Goal: Transaction & Acquisition: Purchase product/service

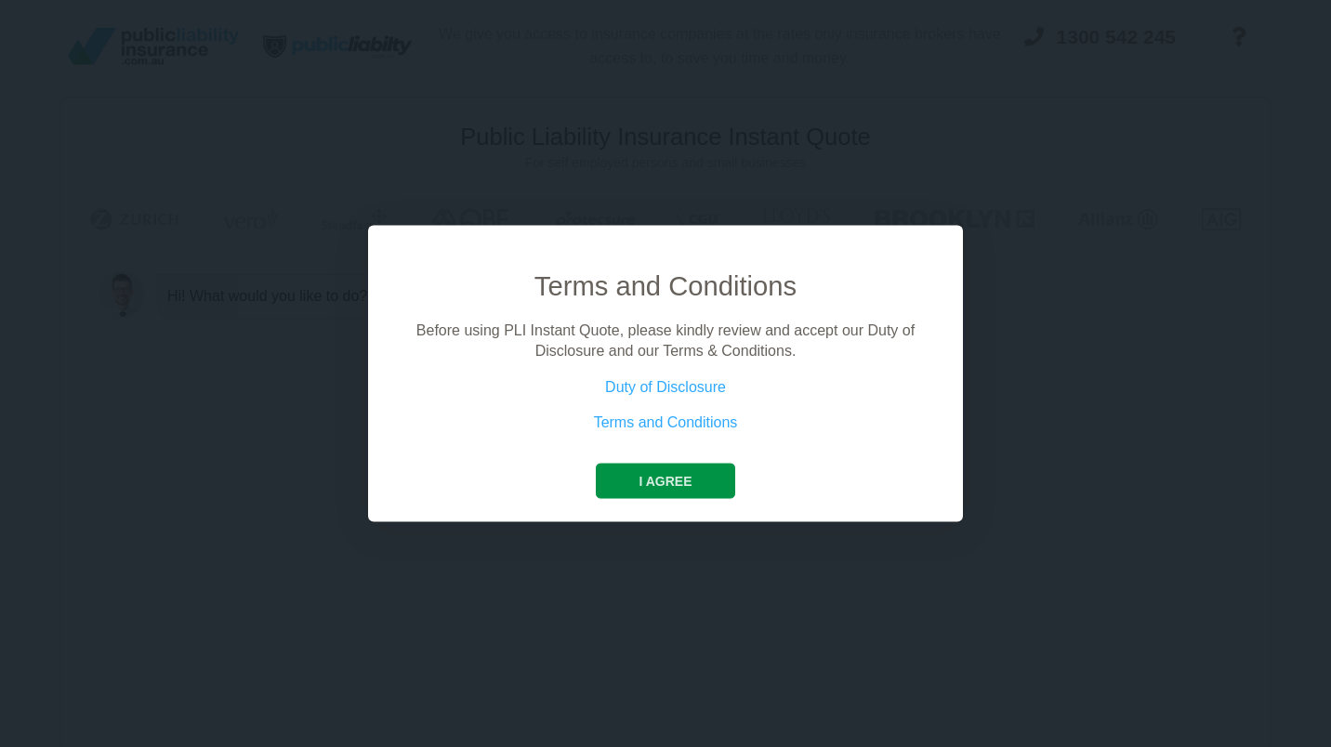
click at [652, 482] on button "I agree" at bounding box center [665, 480] width 138 height 35
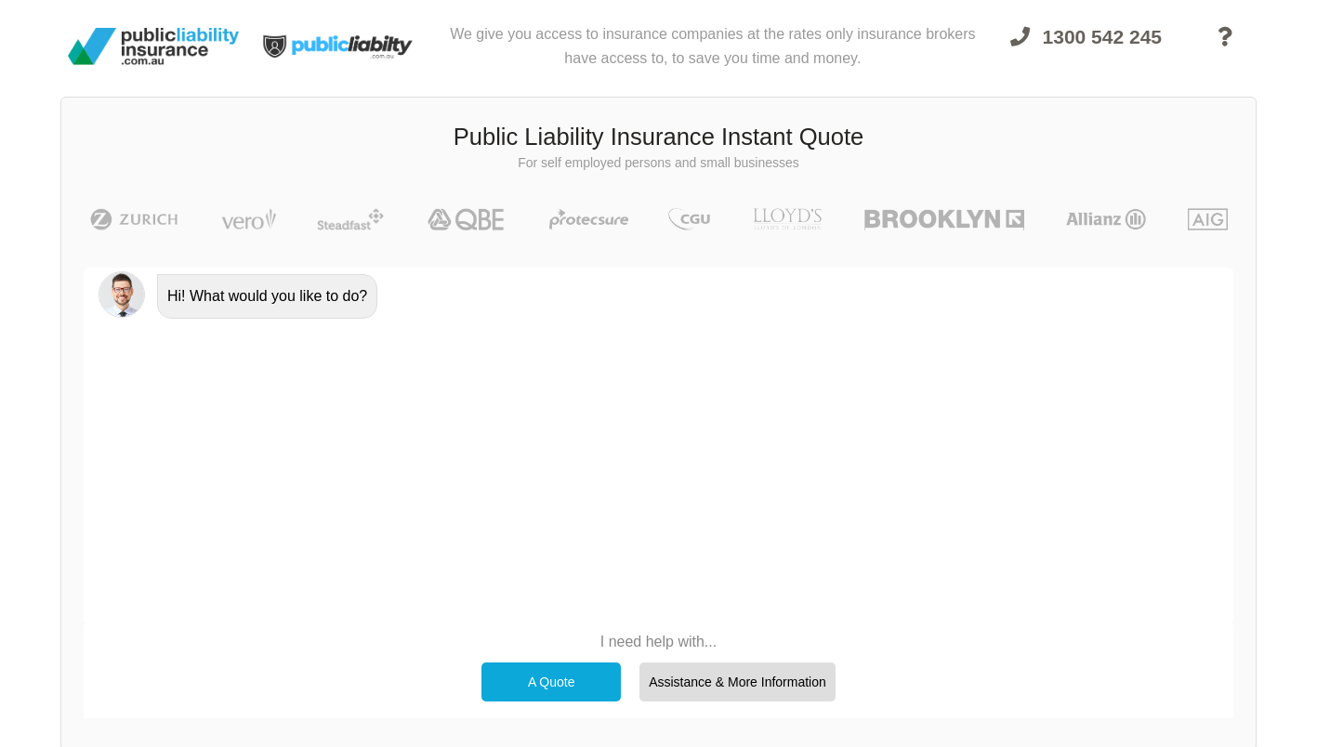
click at [544, 678] on div "A Quote" at bounding box center [550, 681] width 139 height 39
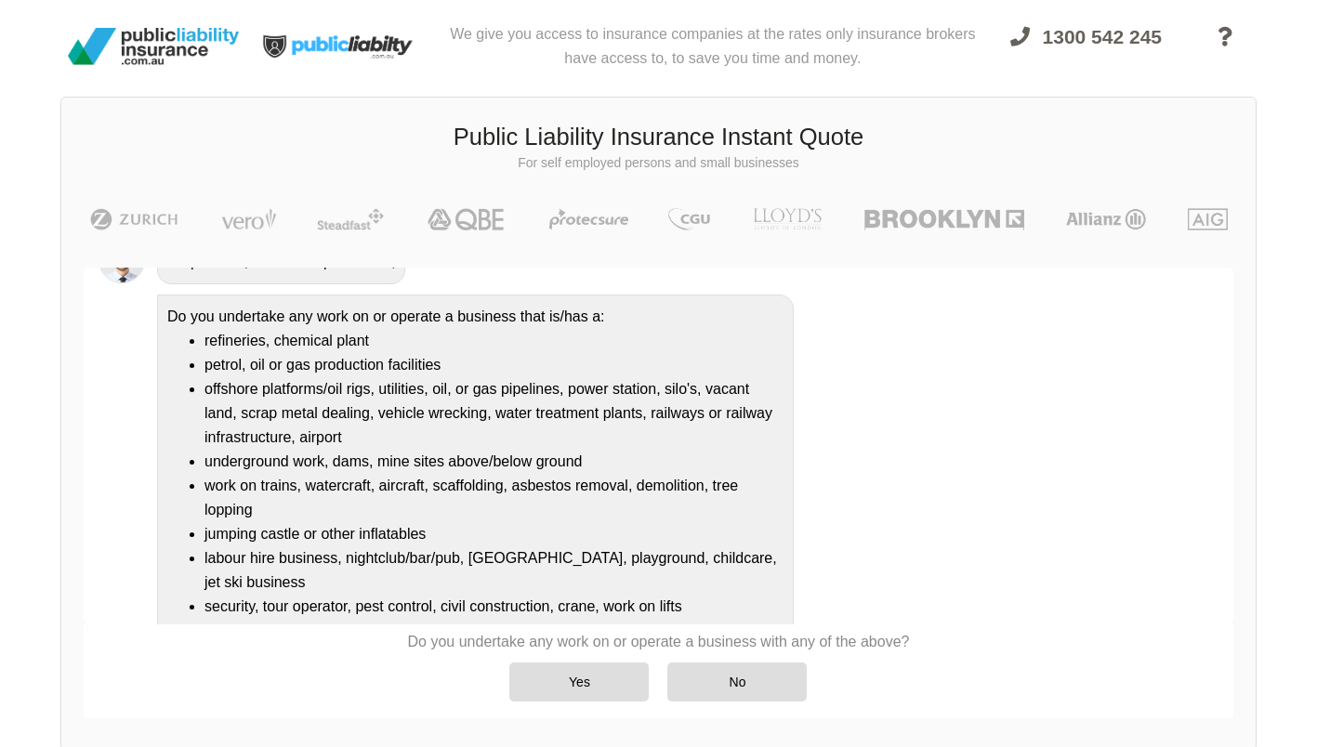
scroll to position [205, 0]
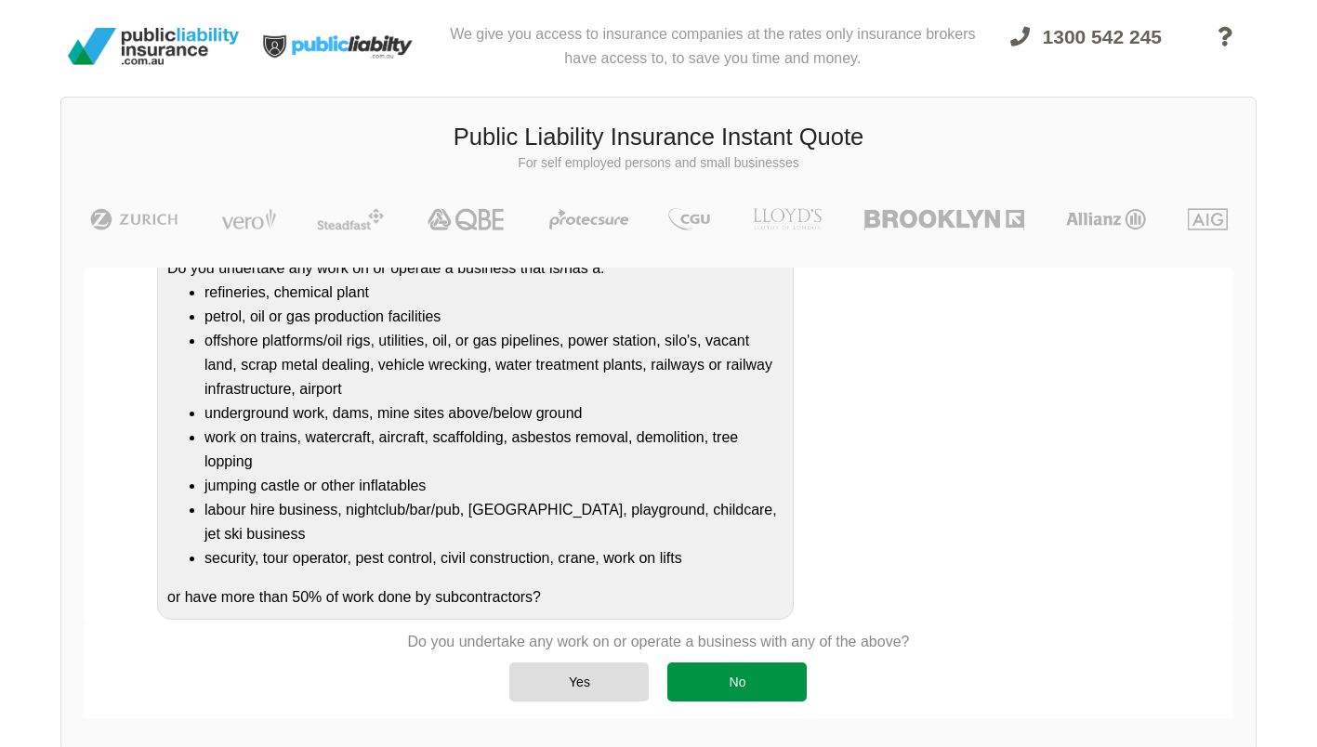
click at [722, 678] on div "No" at bounding box center [736, 681] width 139 height 39
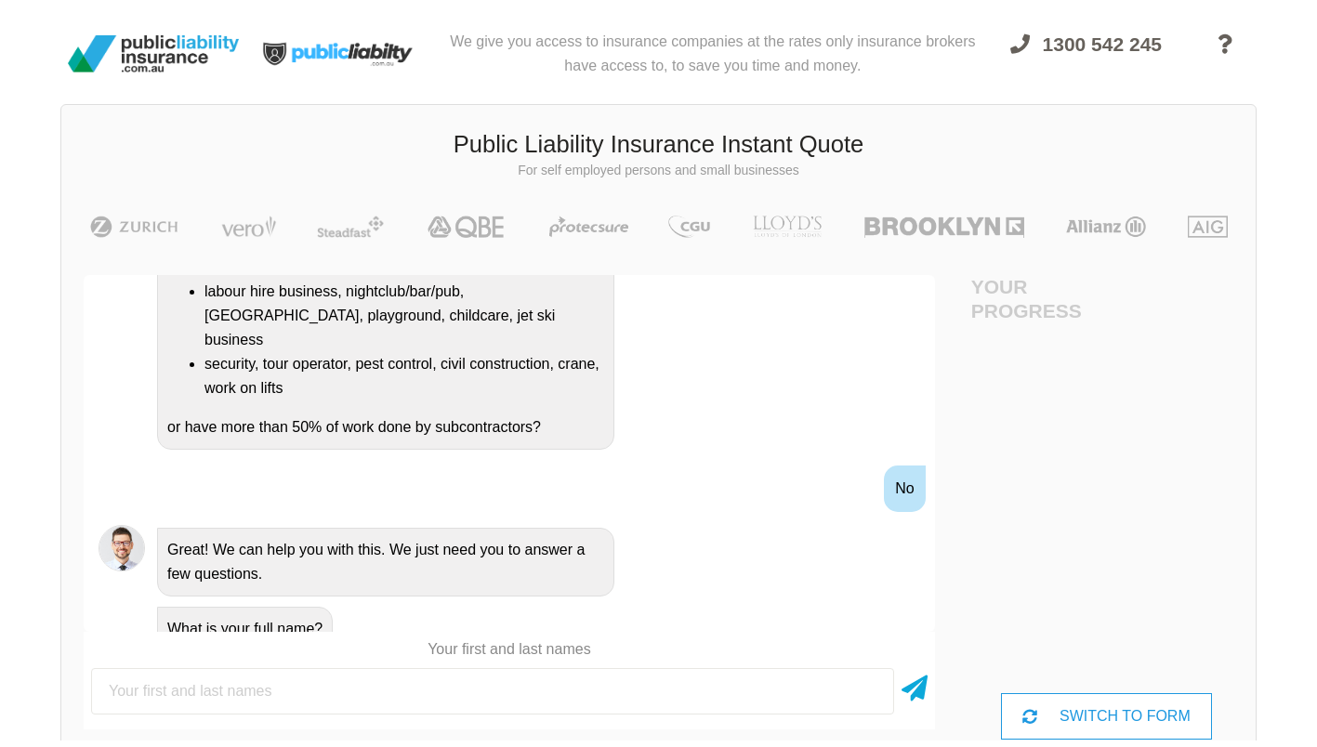
scroll to position [0, 0]
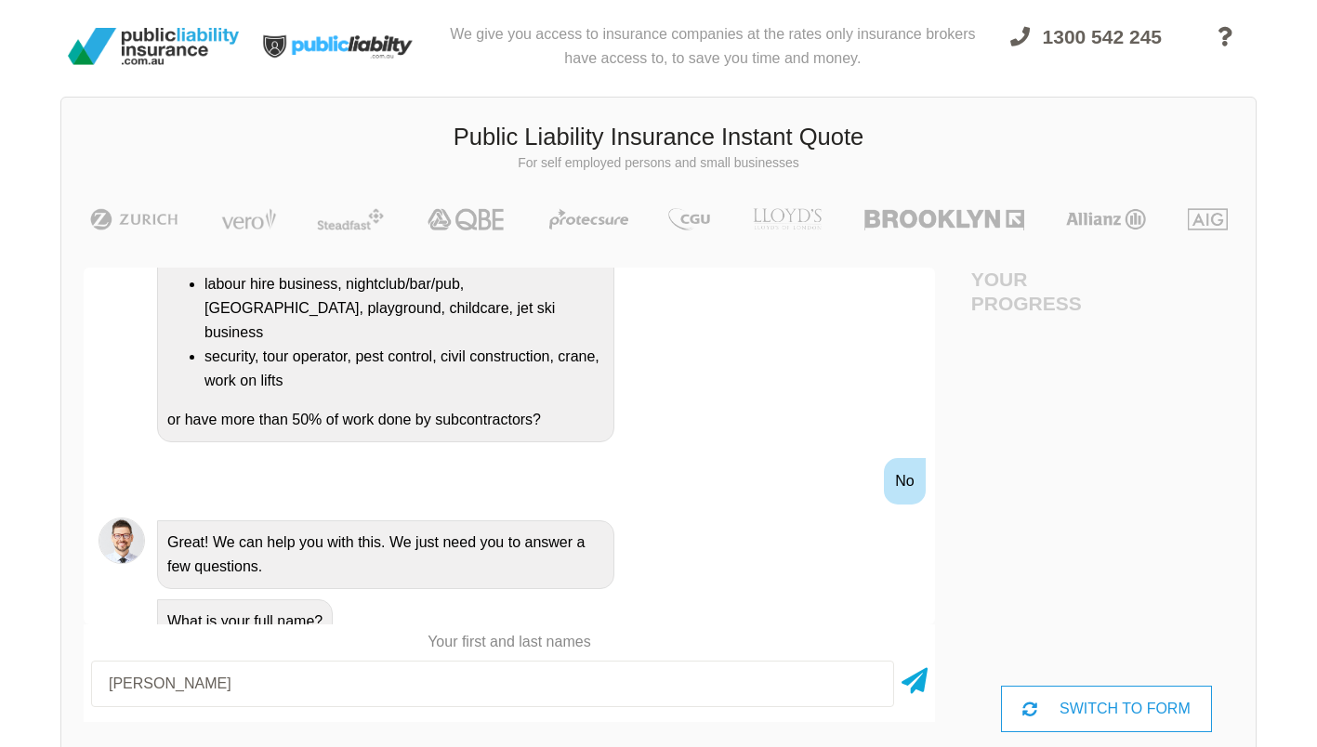
type input "[PERSON_NAME]"
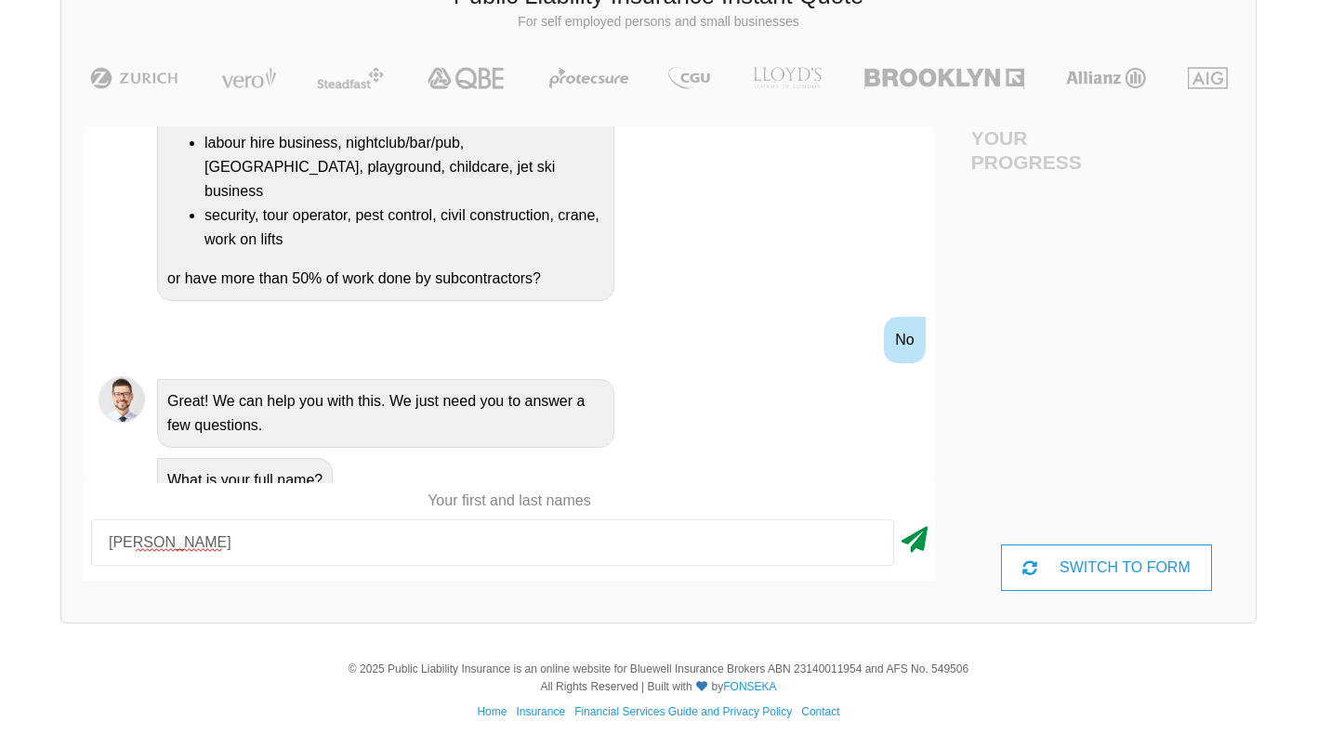
click at [917, 542] on icon at bounding box center [914, 535] width 26 height 33
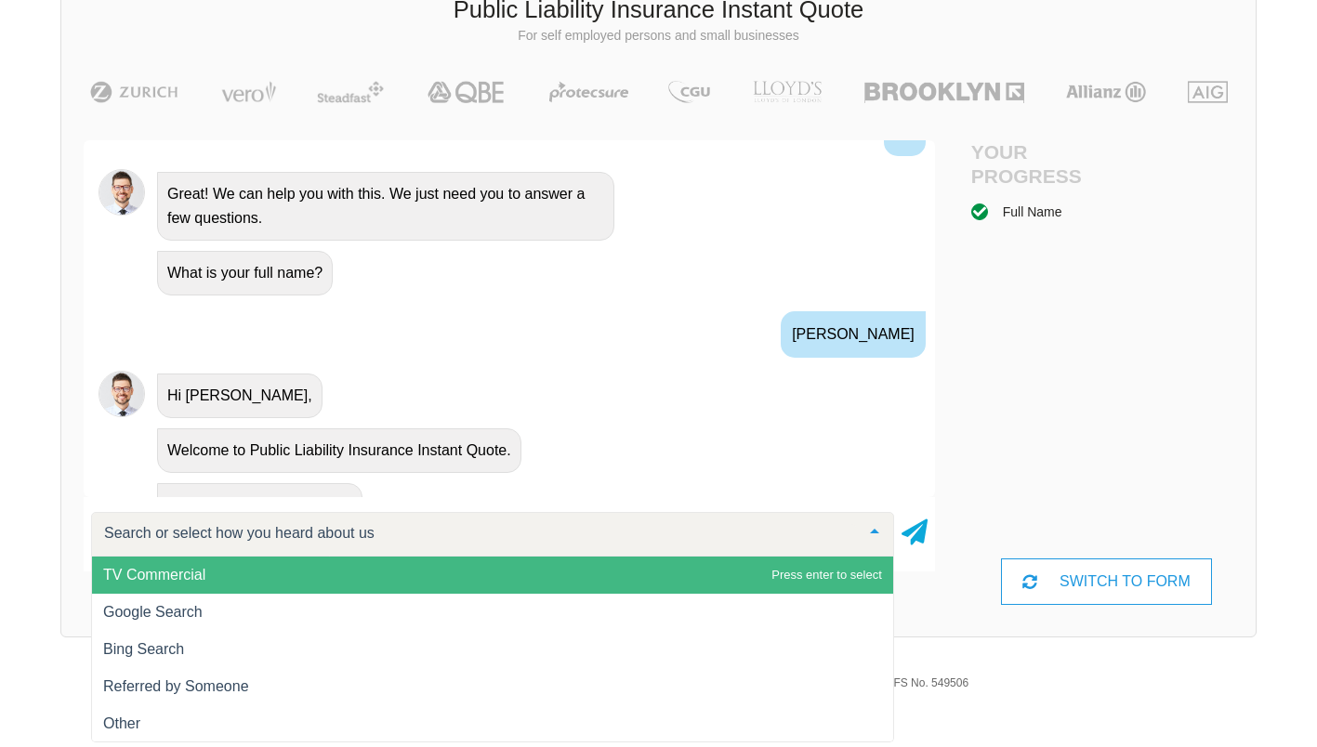
scroll to position [712, 0]
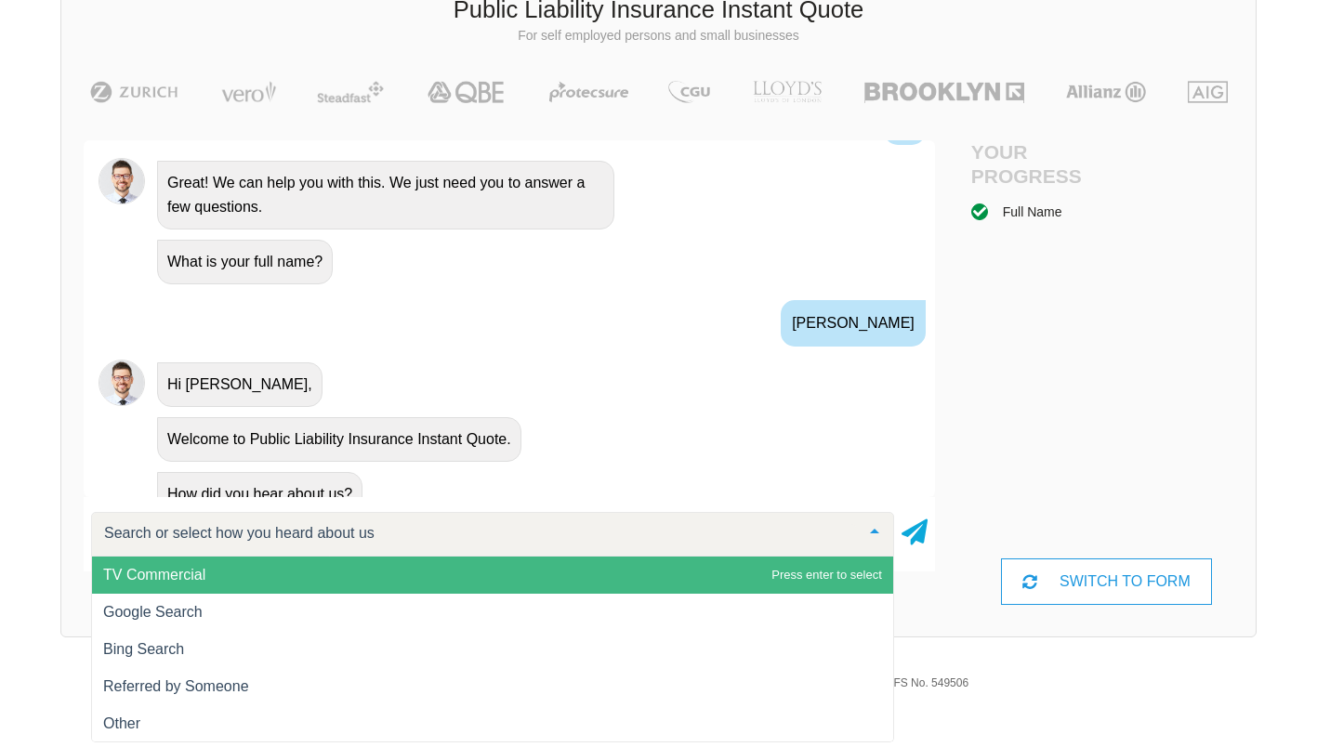
click at [730, 427] on div "Welcome to Public Liability Insurance Instant Quote." at bounding box center [535, 437] width 770 height 47
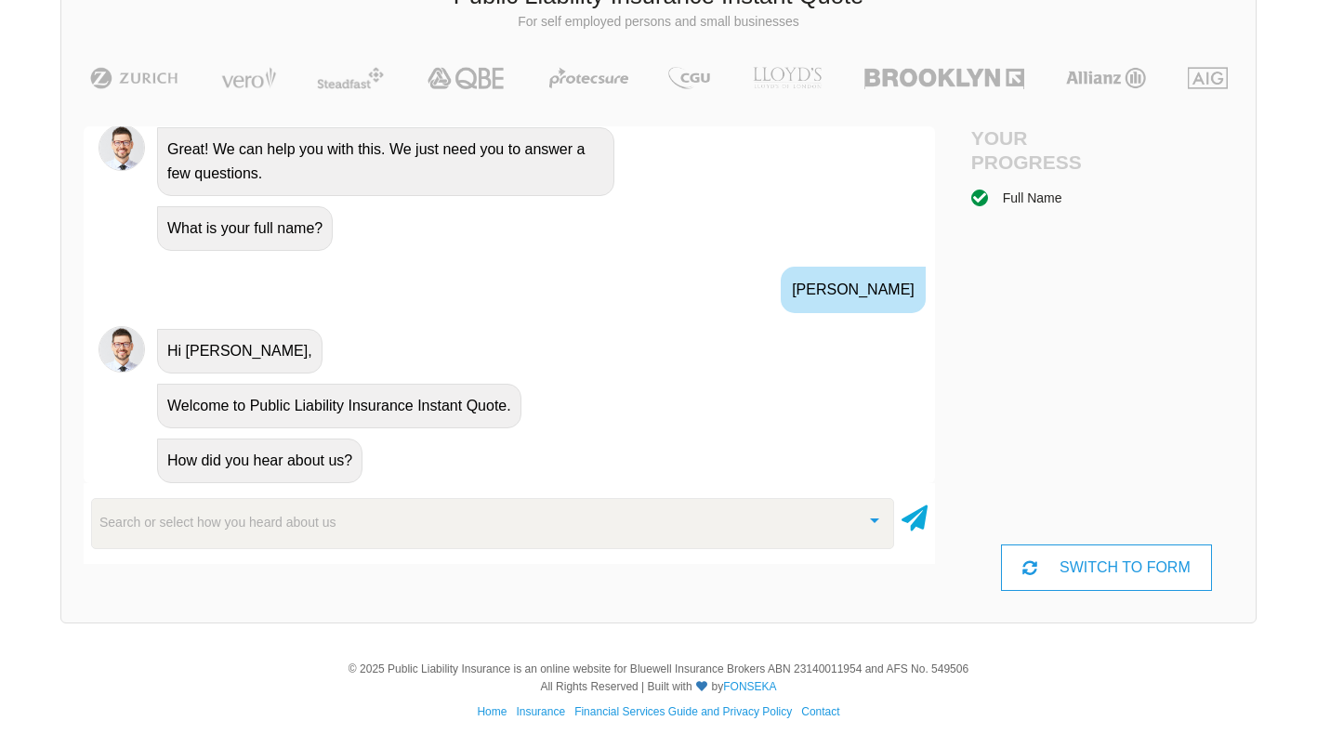
scroll to position [141, 0]
click at [866, 516] on div at bounding box center [874, 519] width 37 height 40
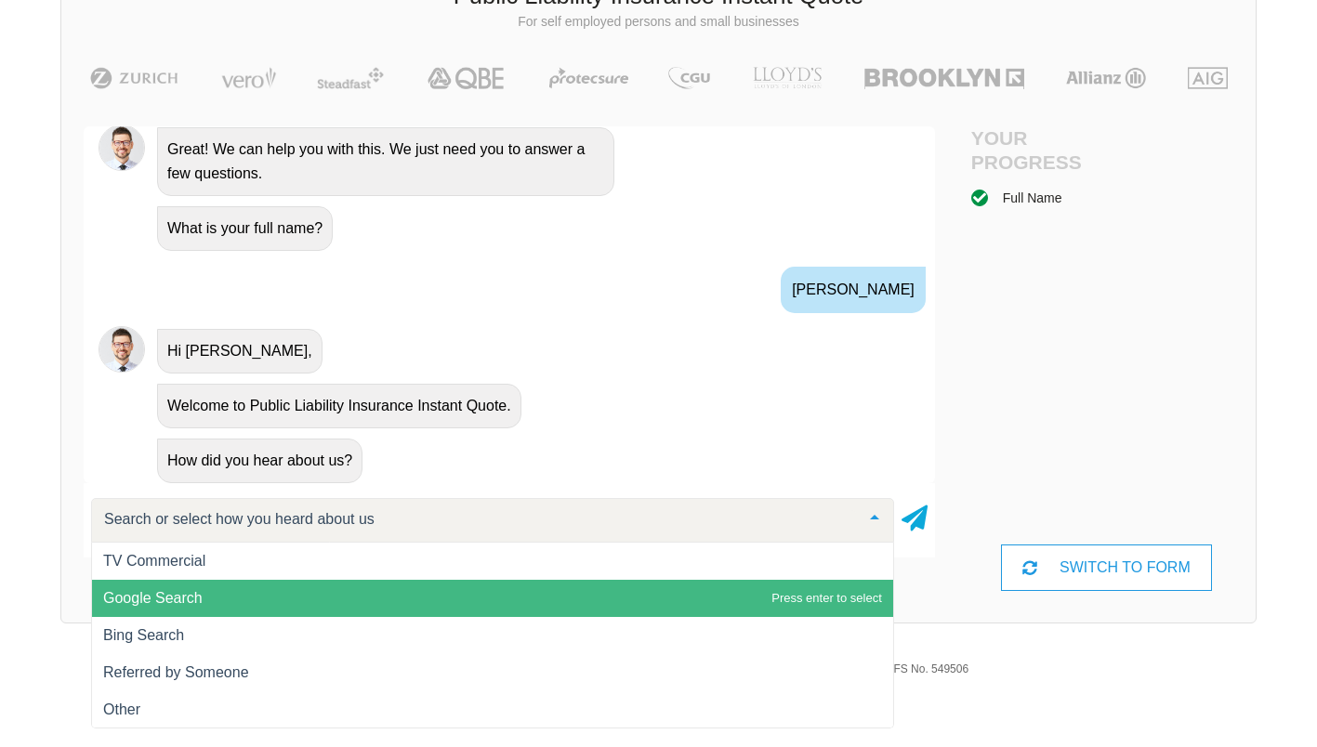
click at [180, 604] on span "Google Search" at bounding box center [152, 598] width 99 height 16
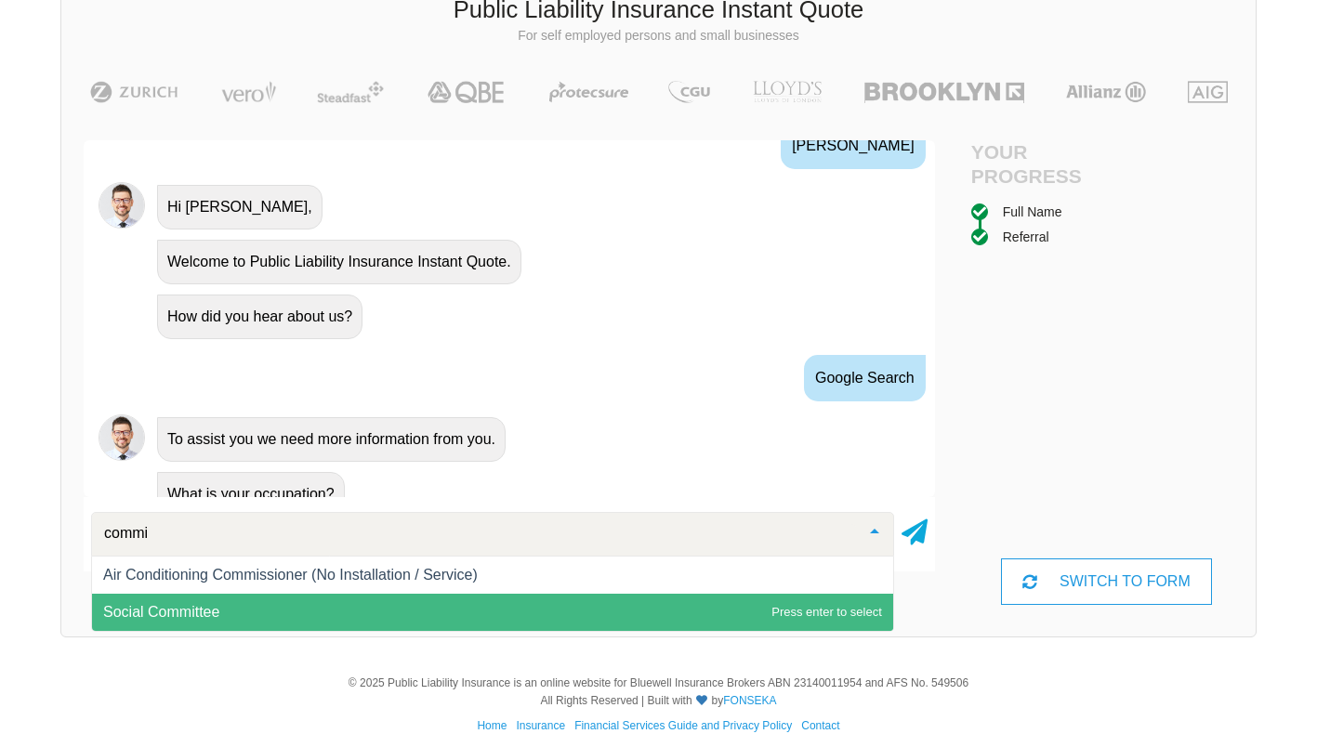
scroll to position [0, 0]
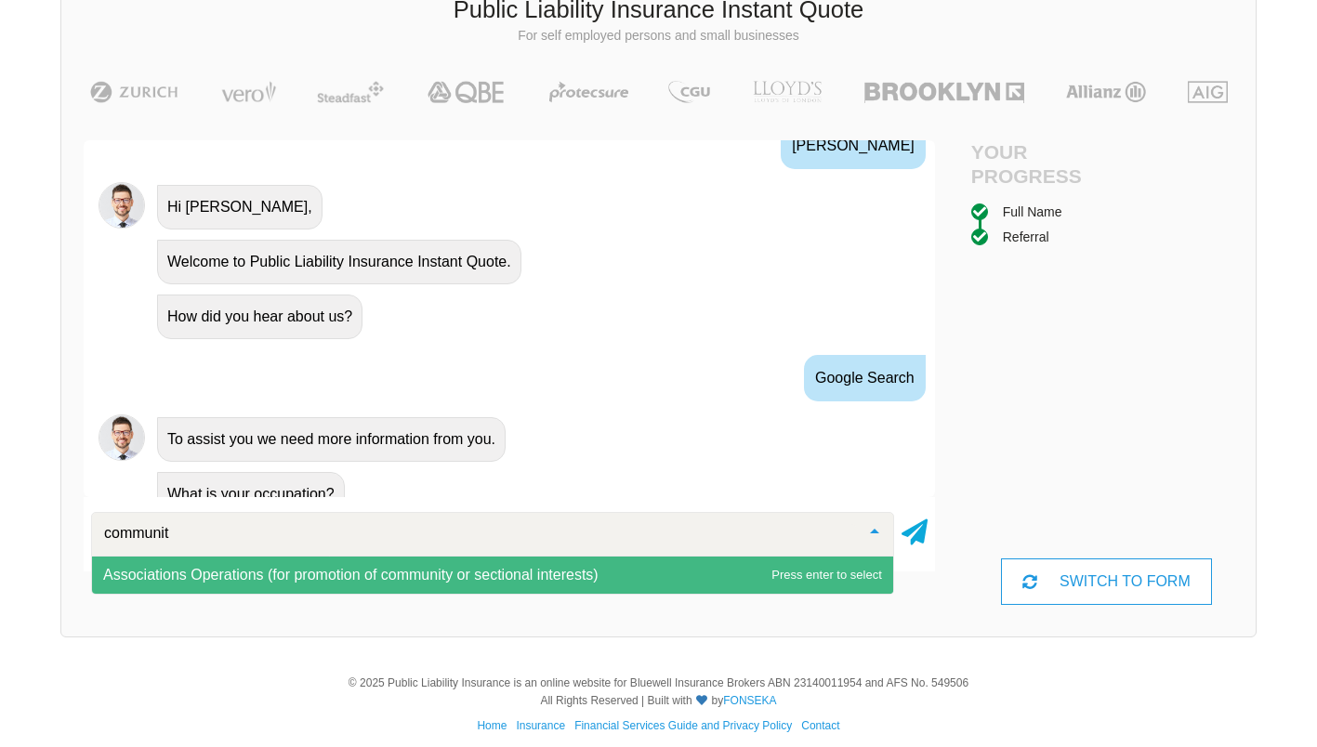
type input "community"
click at [386, 578] on span "Associations Operations (for promotion of community or sectional interests)" at bounding box center [350, 575] width 495 height 16
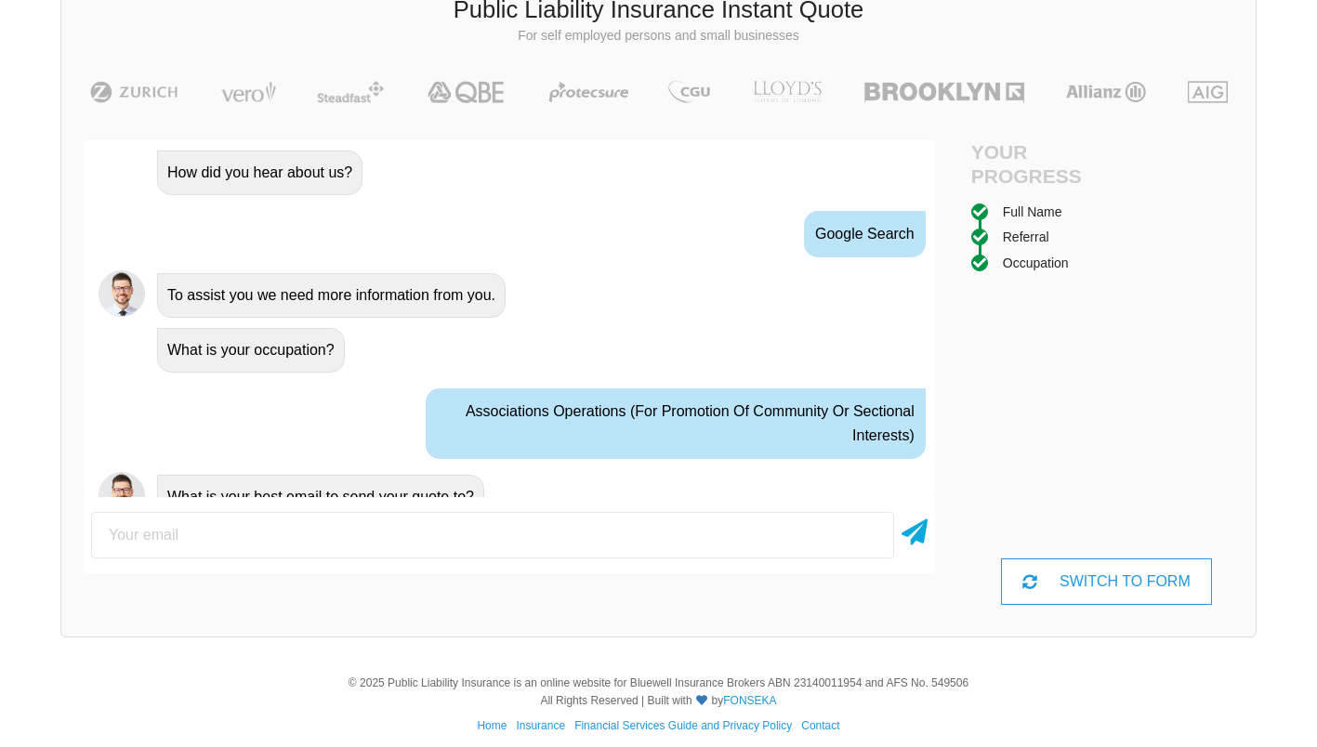
scroll to position [1036, 0]
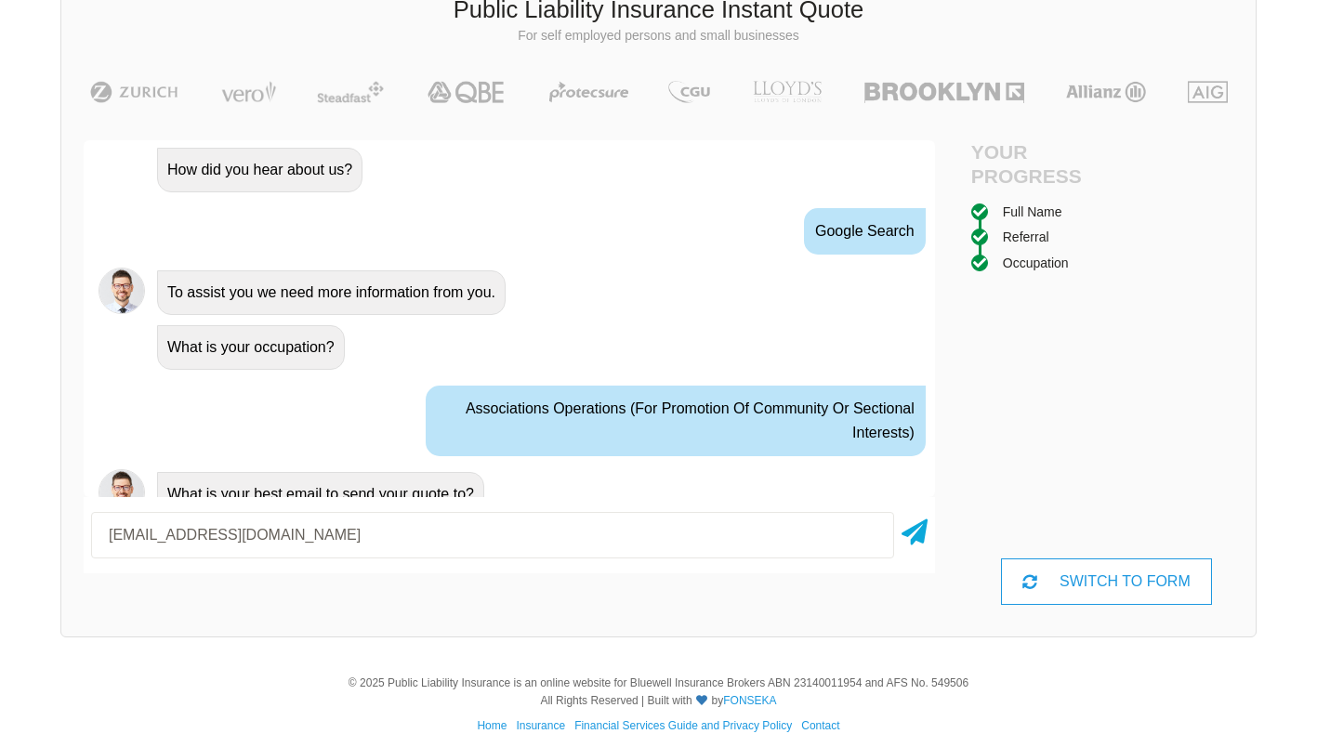
type input "[EMAIL_ADDRESS][DOMAIN_NAME]"
click at [911, 536] on icon at bounding box center [914, 528] width 26 height 33
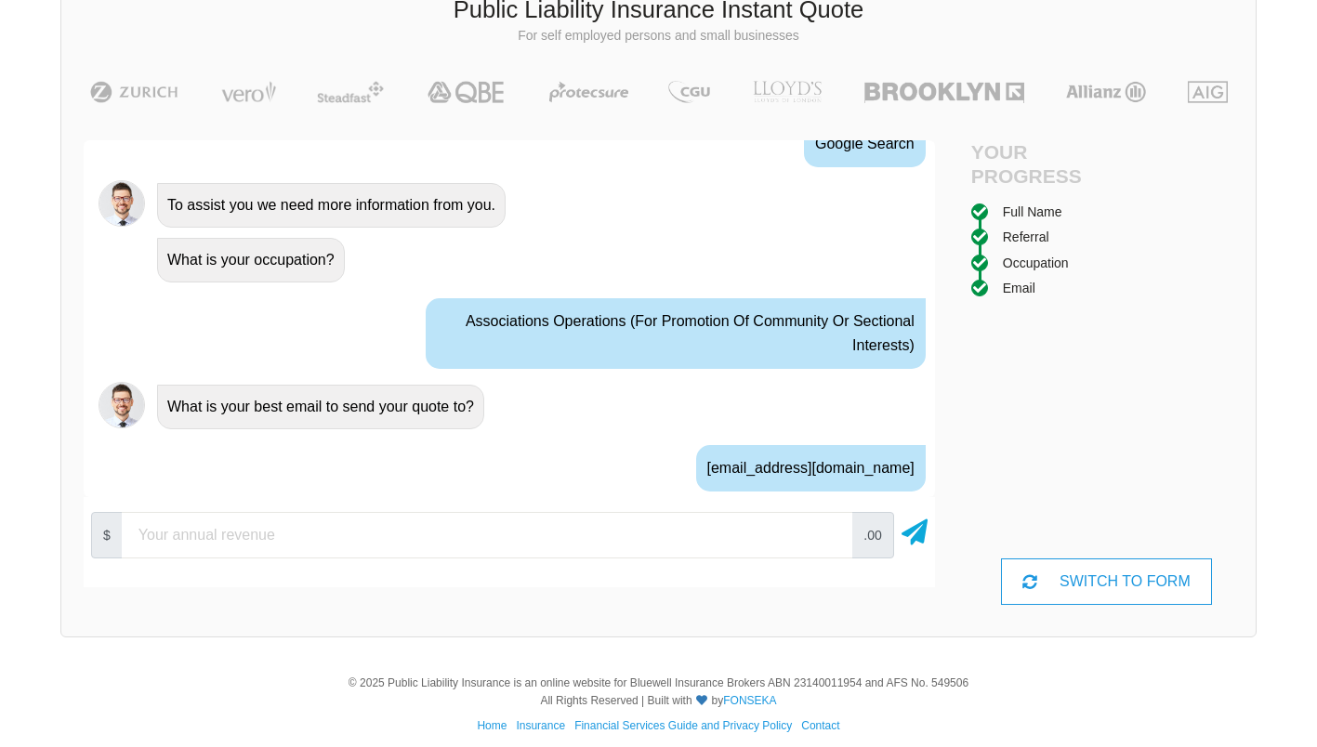
scroll to position [1159, 0]
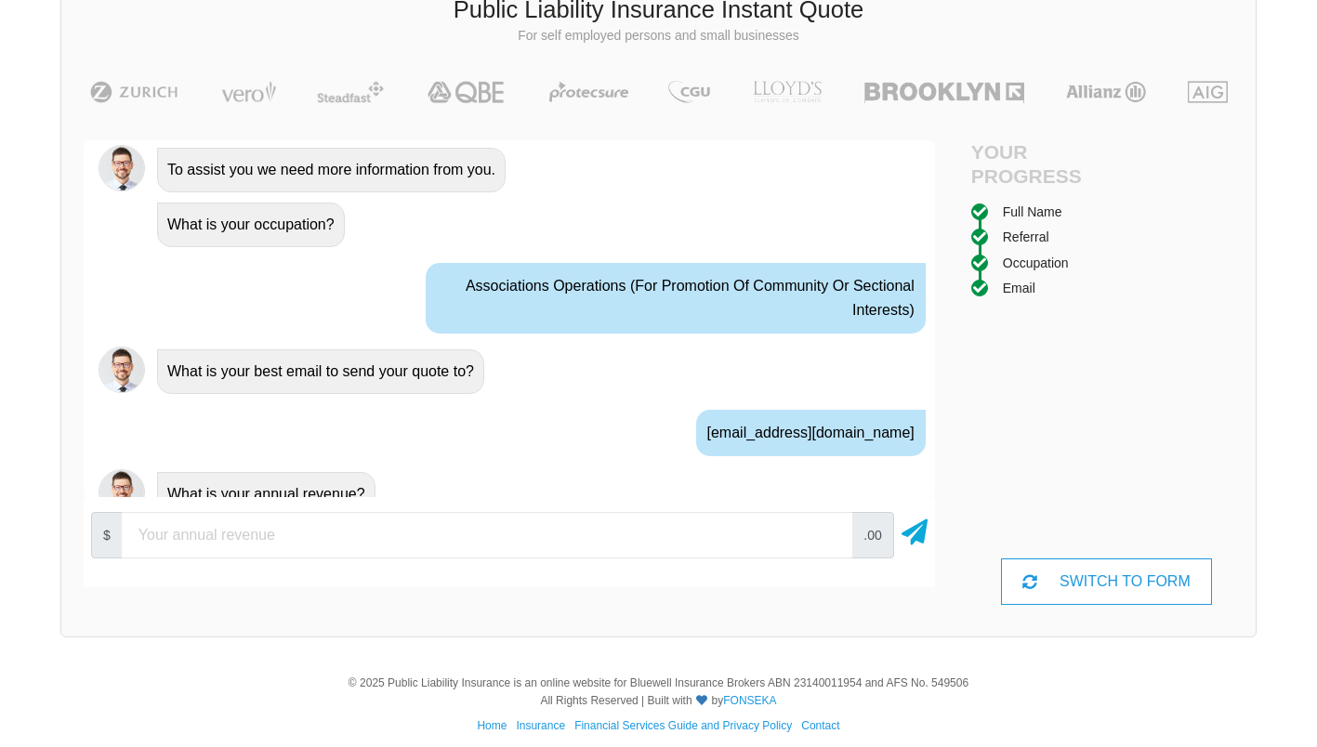
click at [496, 522] on input "number" at bounding box center [487, 535] width 730 height 46
type input "100000"
click at [911, 533] on icon at bounding box center [914, 528] width 26 height 33
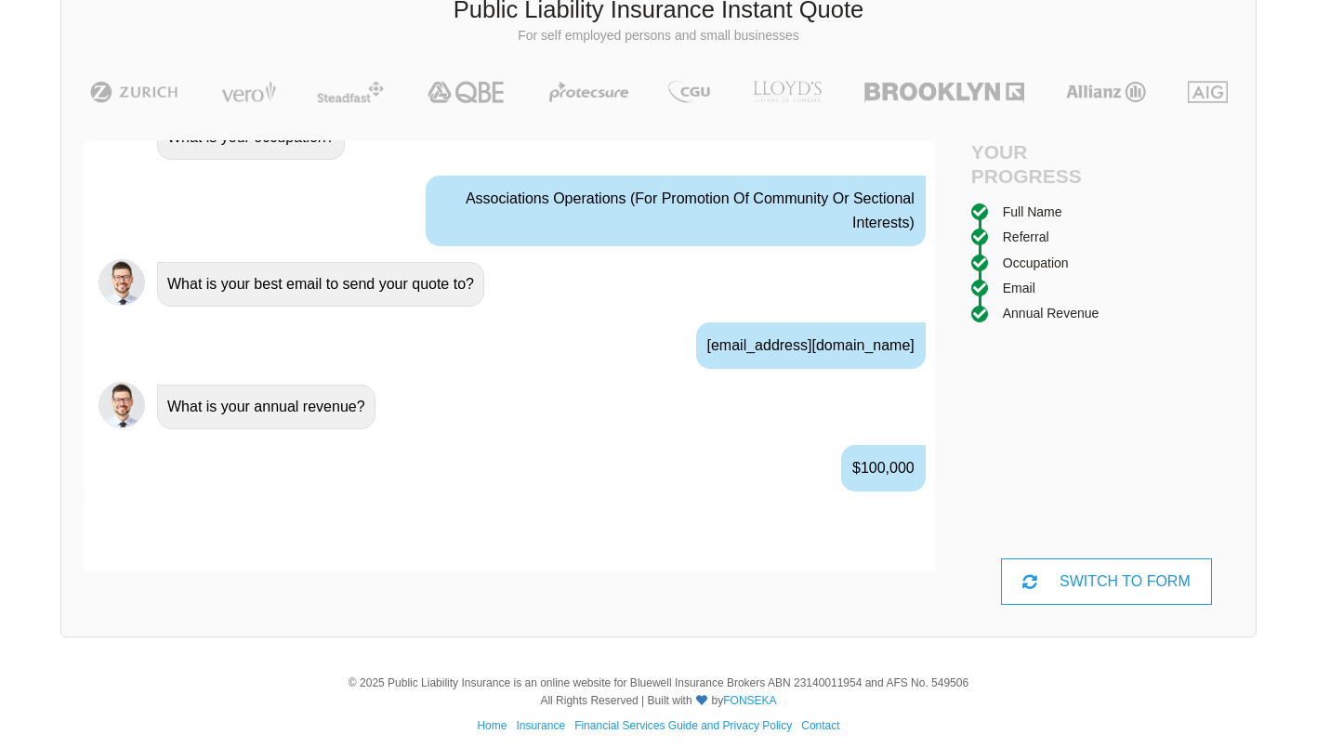
scroll to position [1281, 0]
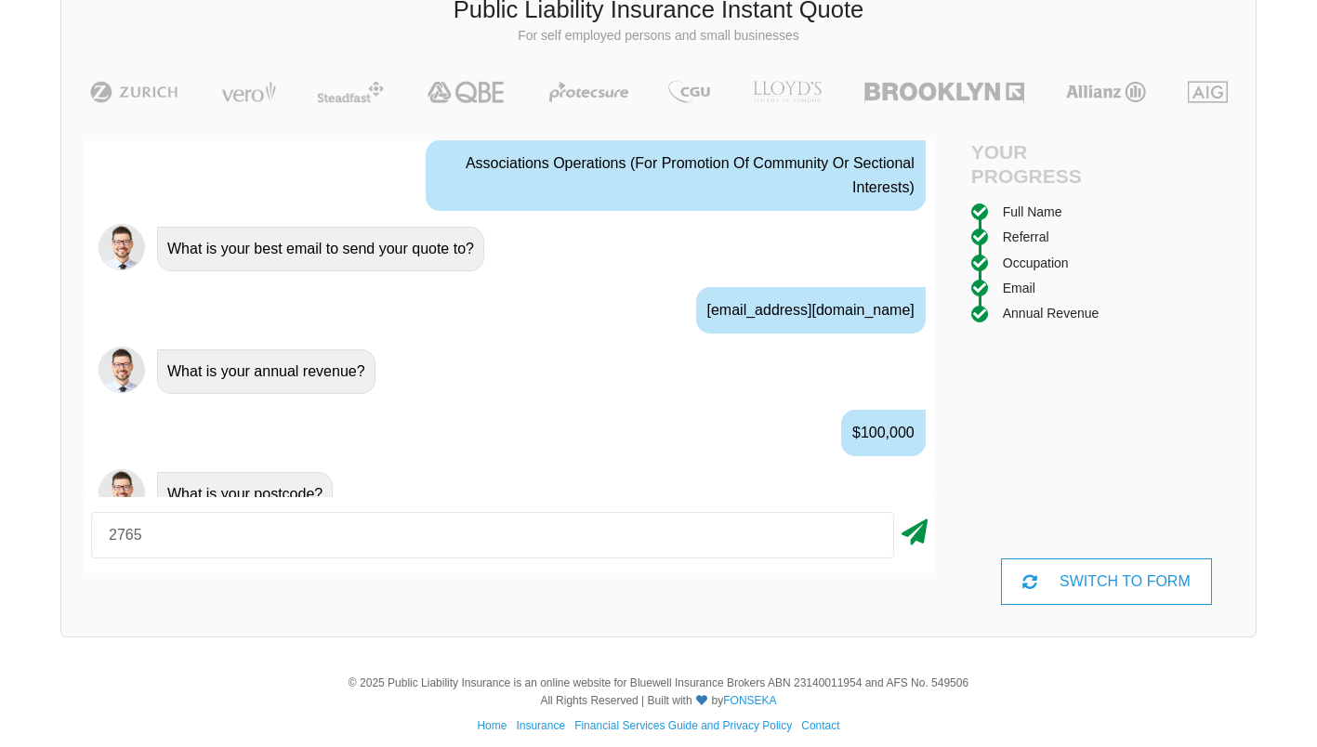
type input "2765"
click at [911, 536] on icon at bounding box center [914, 528] width 26 height 33
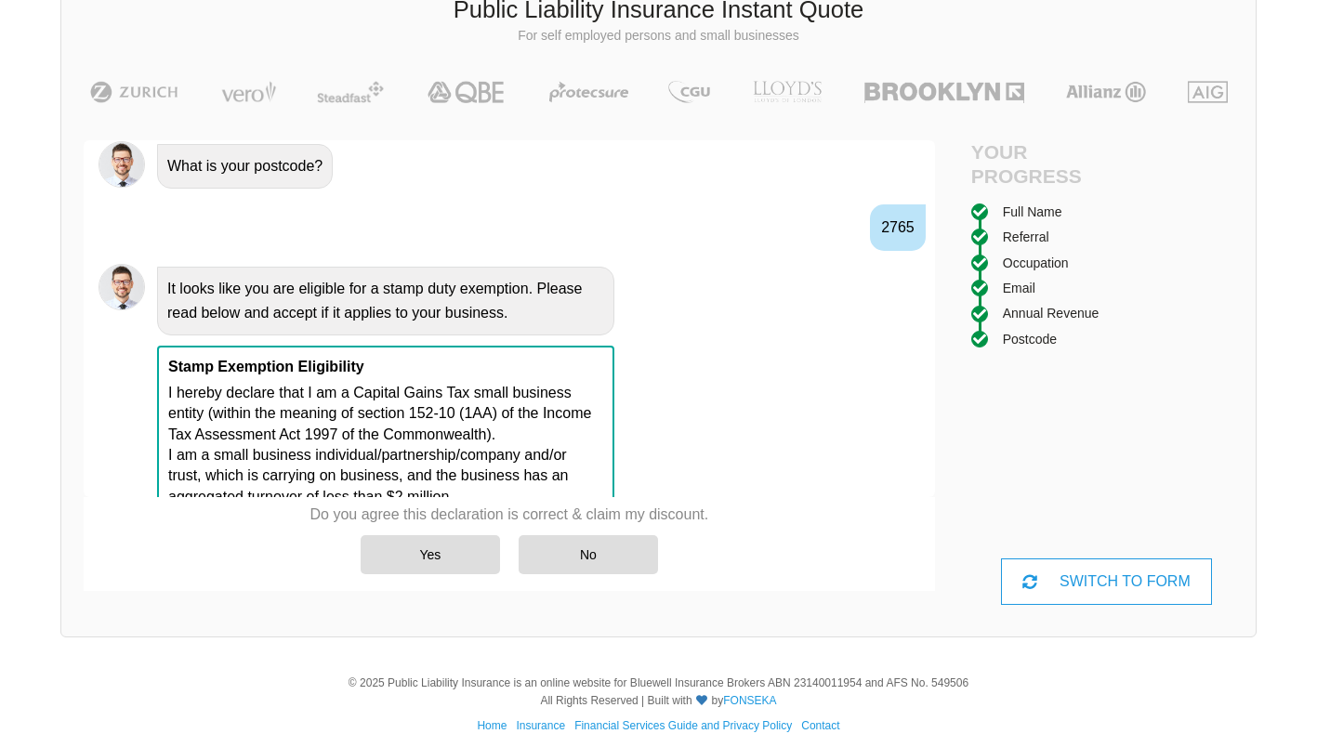
scroll to position [1611, 0]
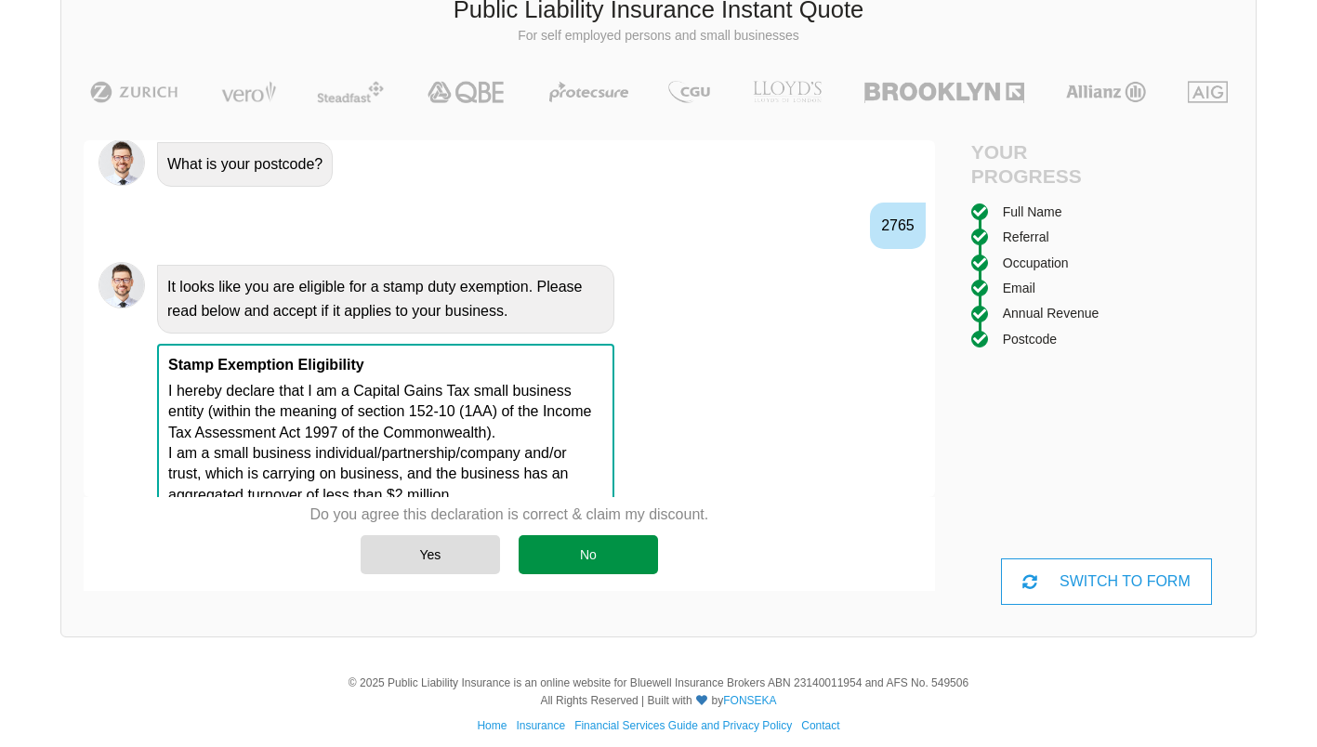
click at [583, 557] on div "No" at bounding box center [587, 554] width 139 height 39
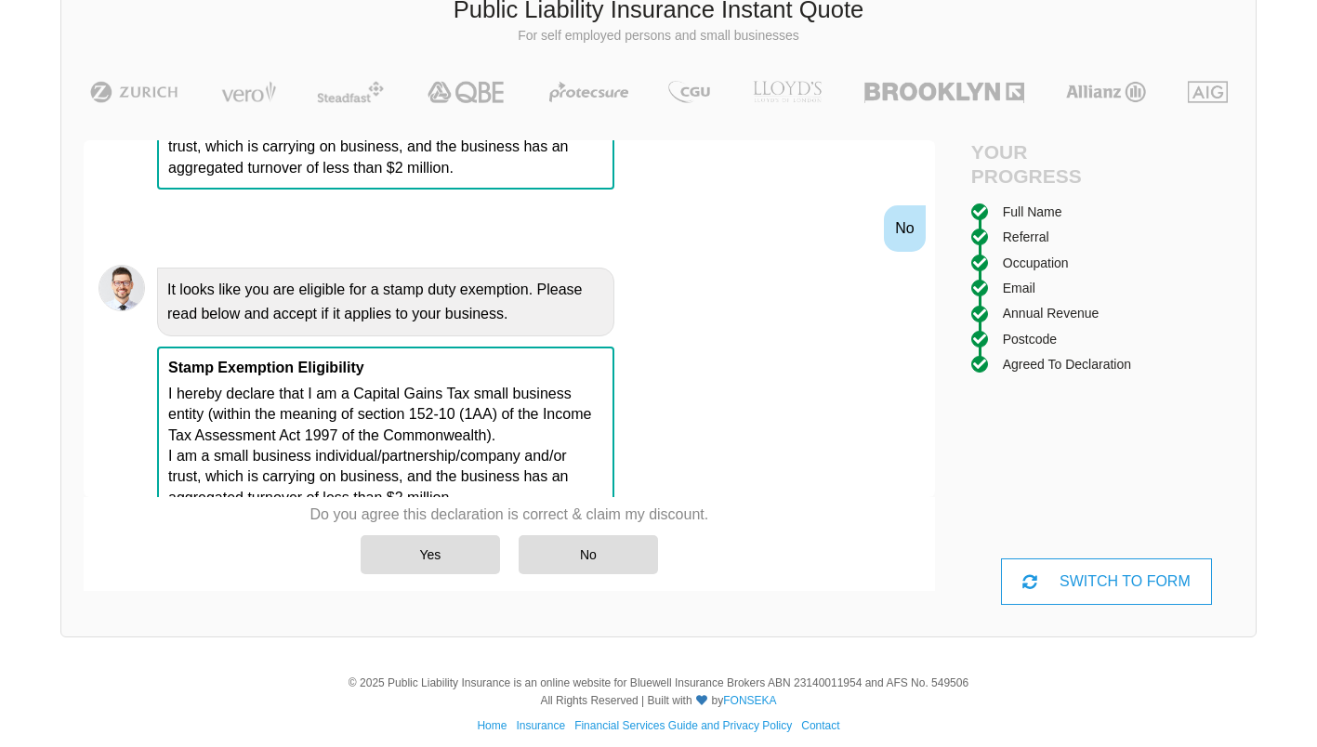
scroll to position [1940, 0]
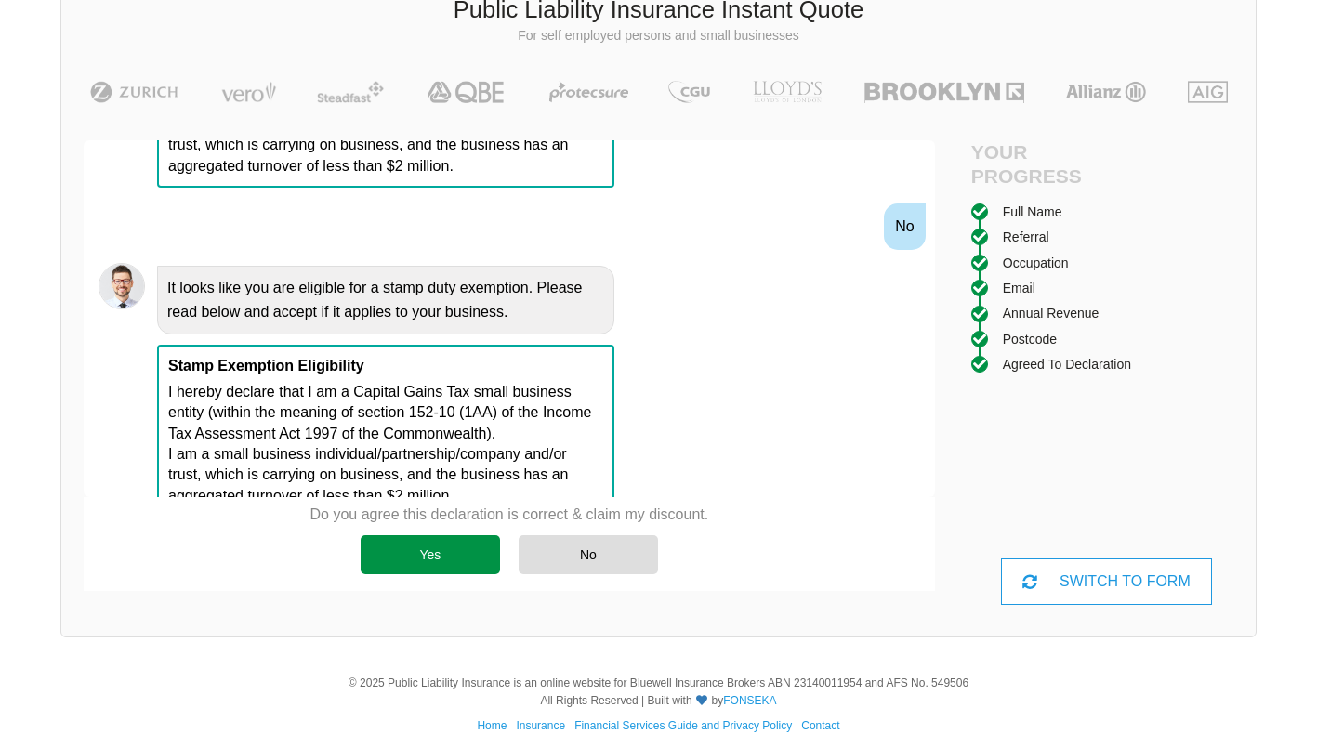
click at [416, 561] on div "Yes" at bounding box center [430, 554] width 139 height 39
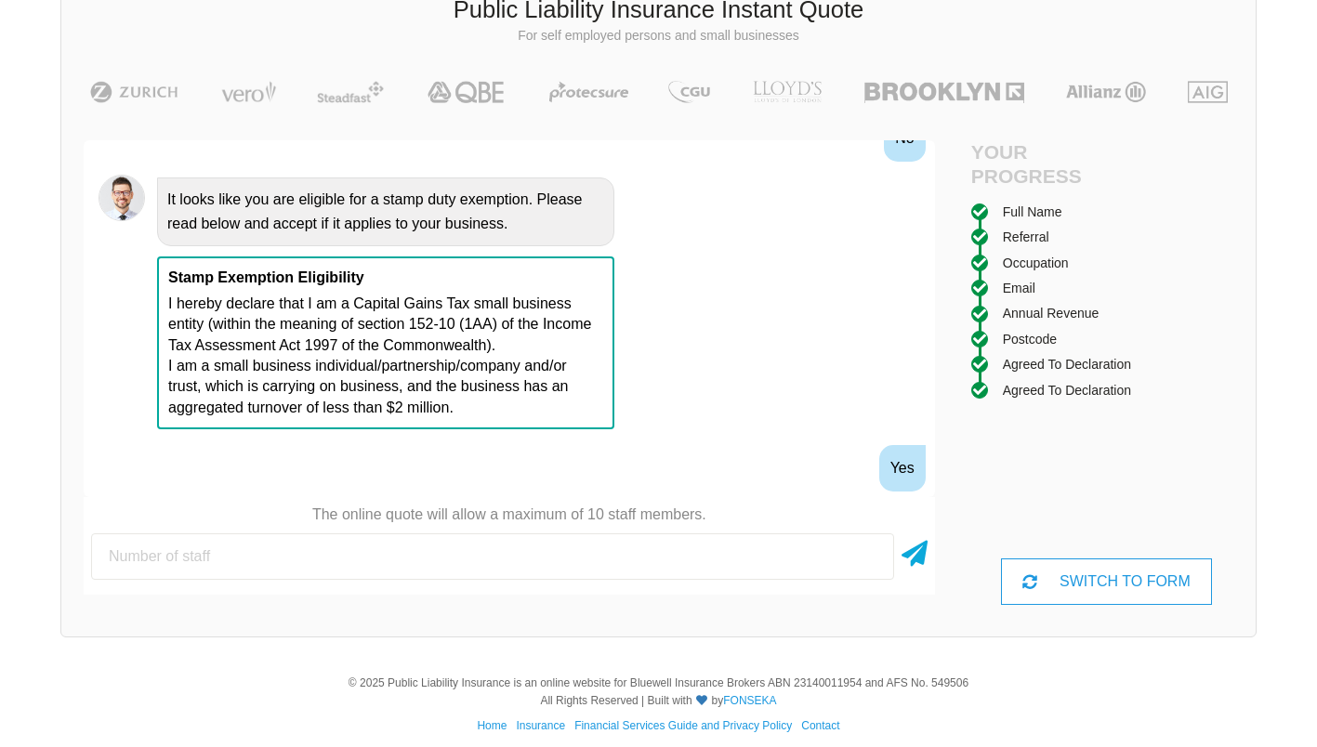
scroll to position [2063, 0]
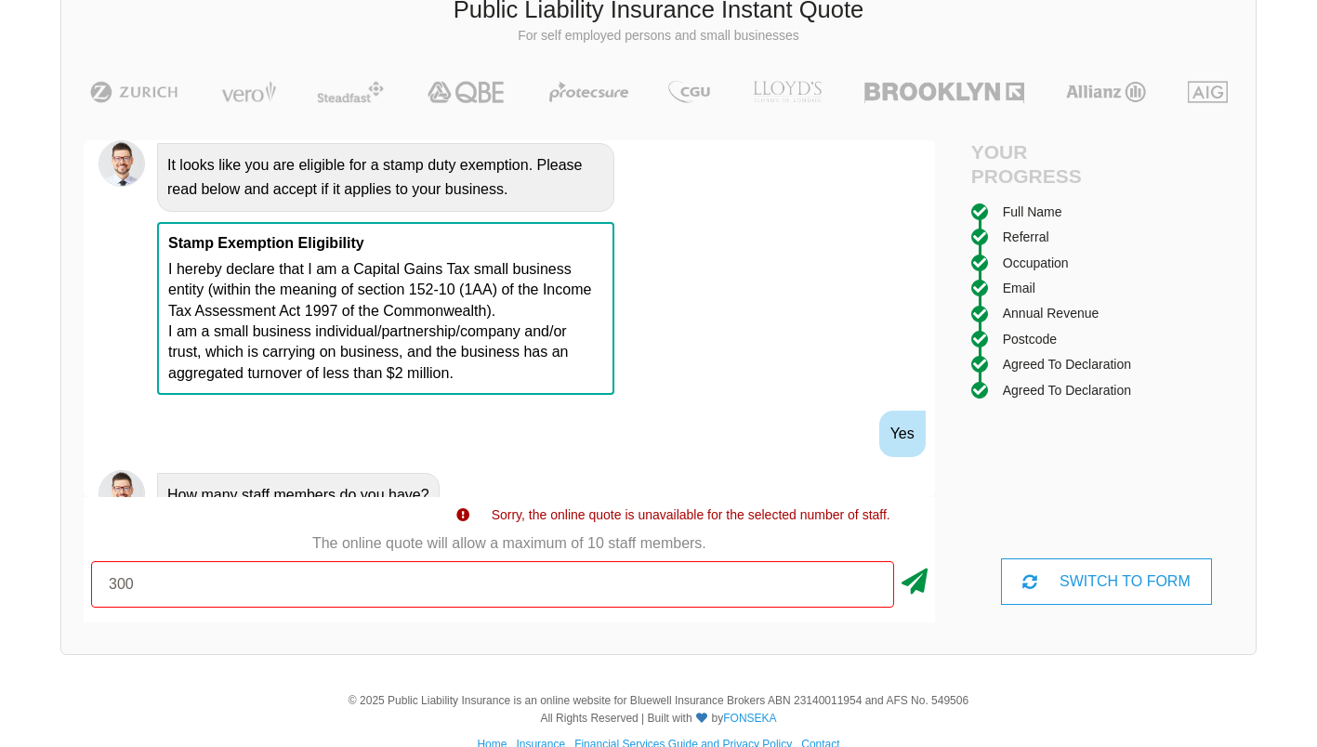
click at [915, 581] on icon at bounding box center [914, 577] width 26 height 33
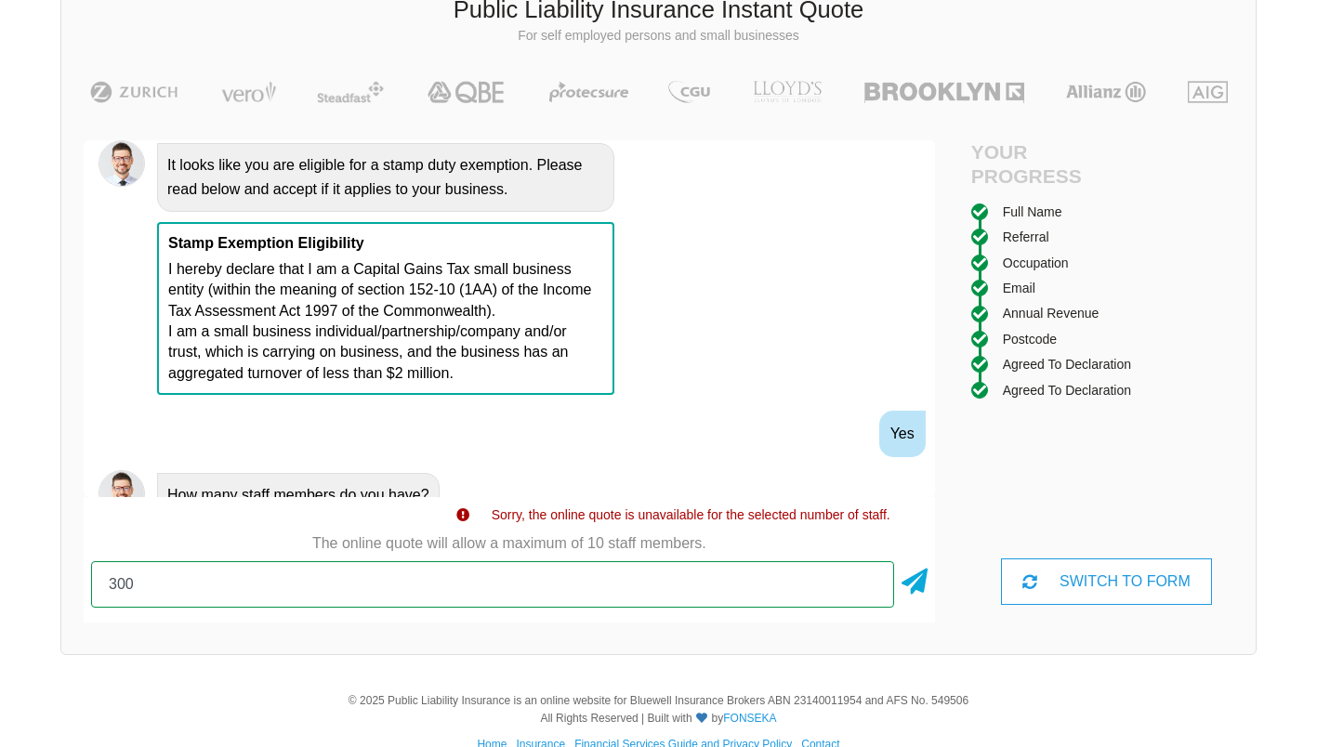
click at [651, 584] on input "300" at bounding box center [492, 584] width 803 height 46
type input "3"
type input "10"
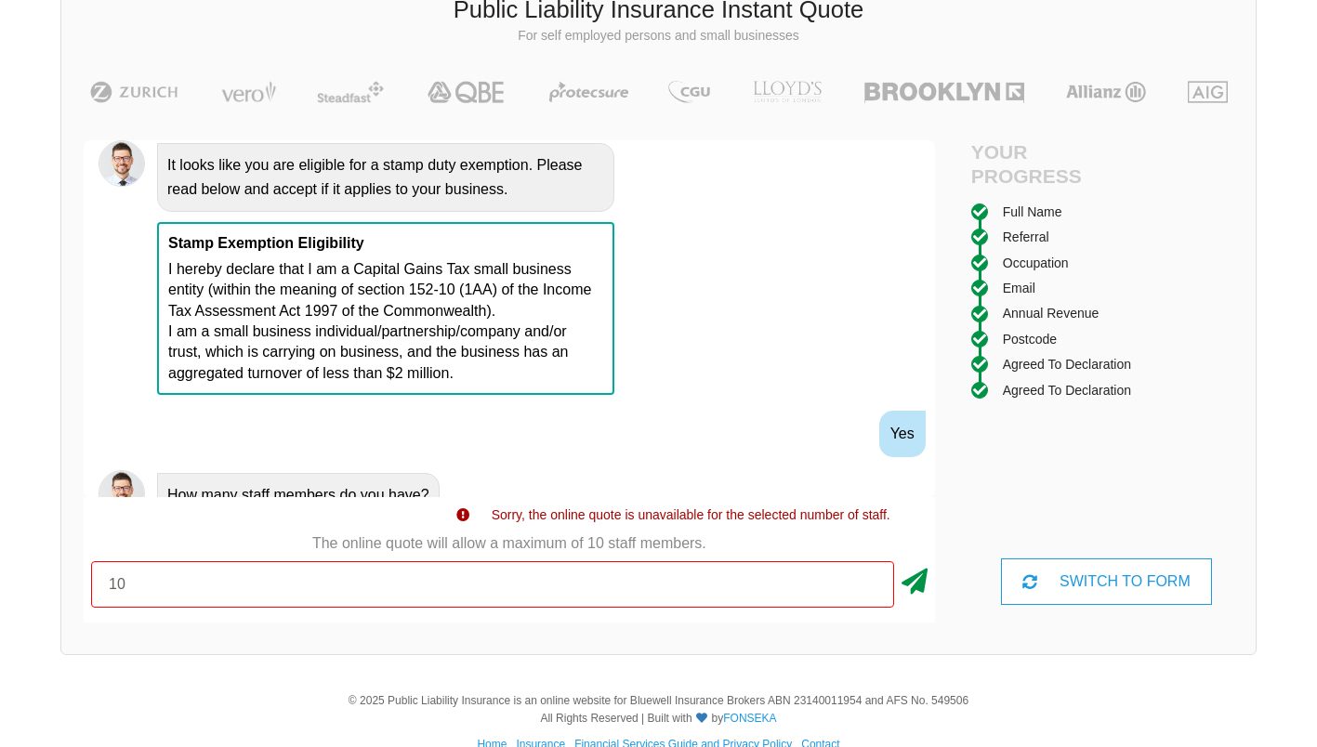
click at [914, 588] on icon at bounding box center [914, 577] width 26 height 33
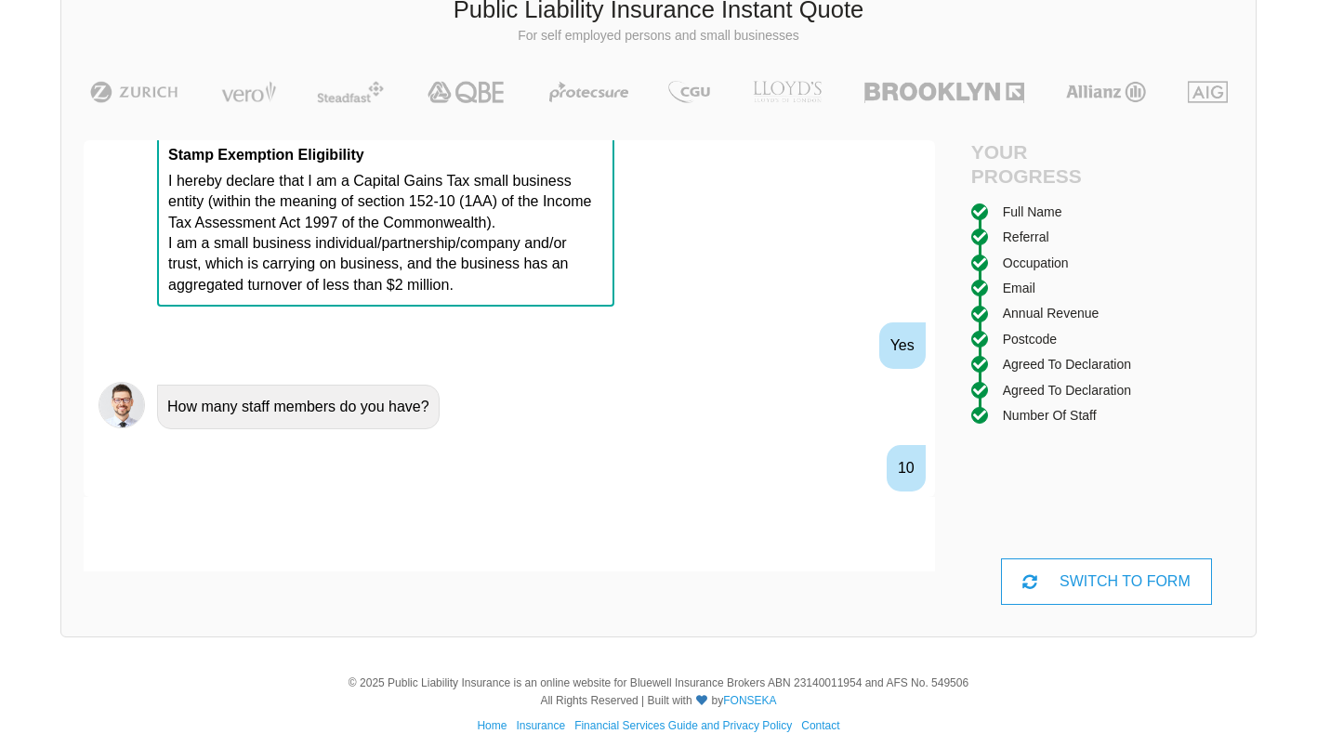
scroll to position [2185, 0]
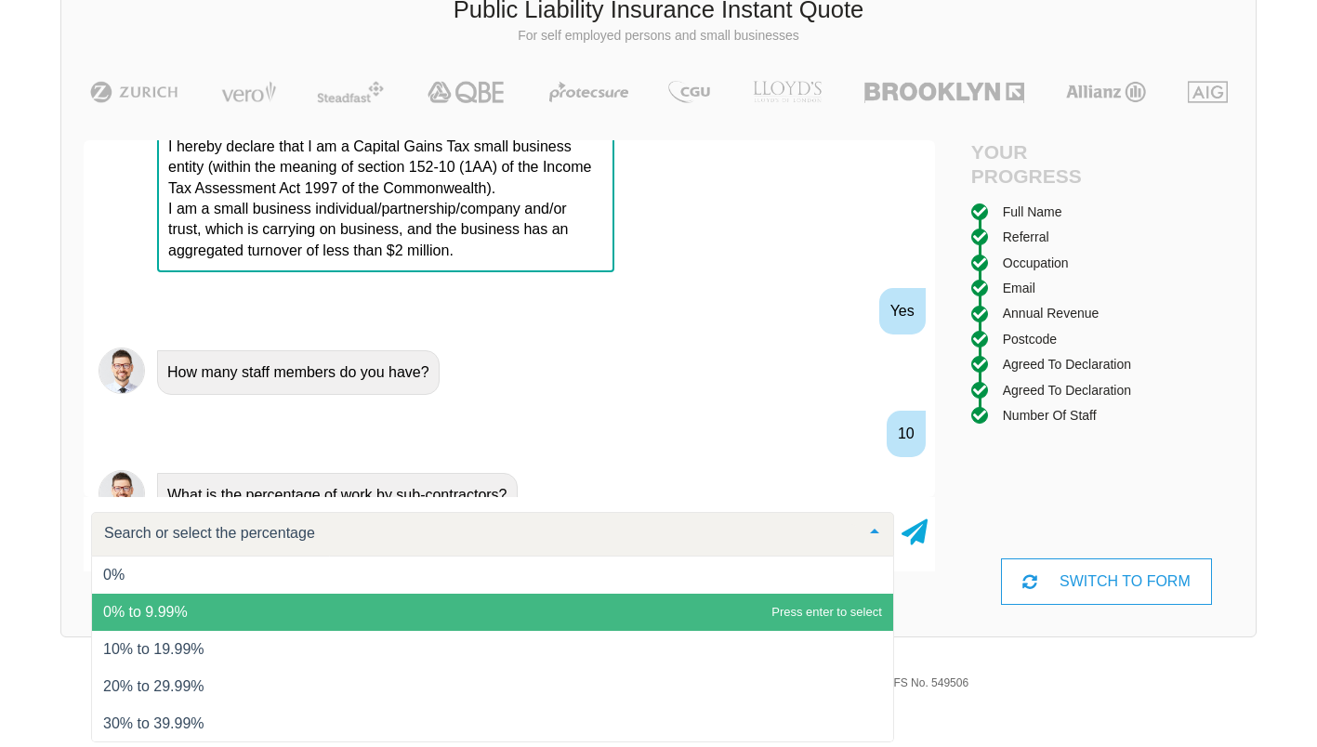
click at [338, 616] on span "0% to 9.99%" at bounding box center [492, 612] width 801 height 37
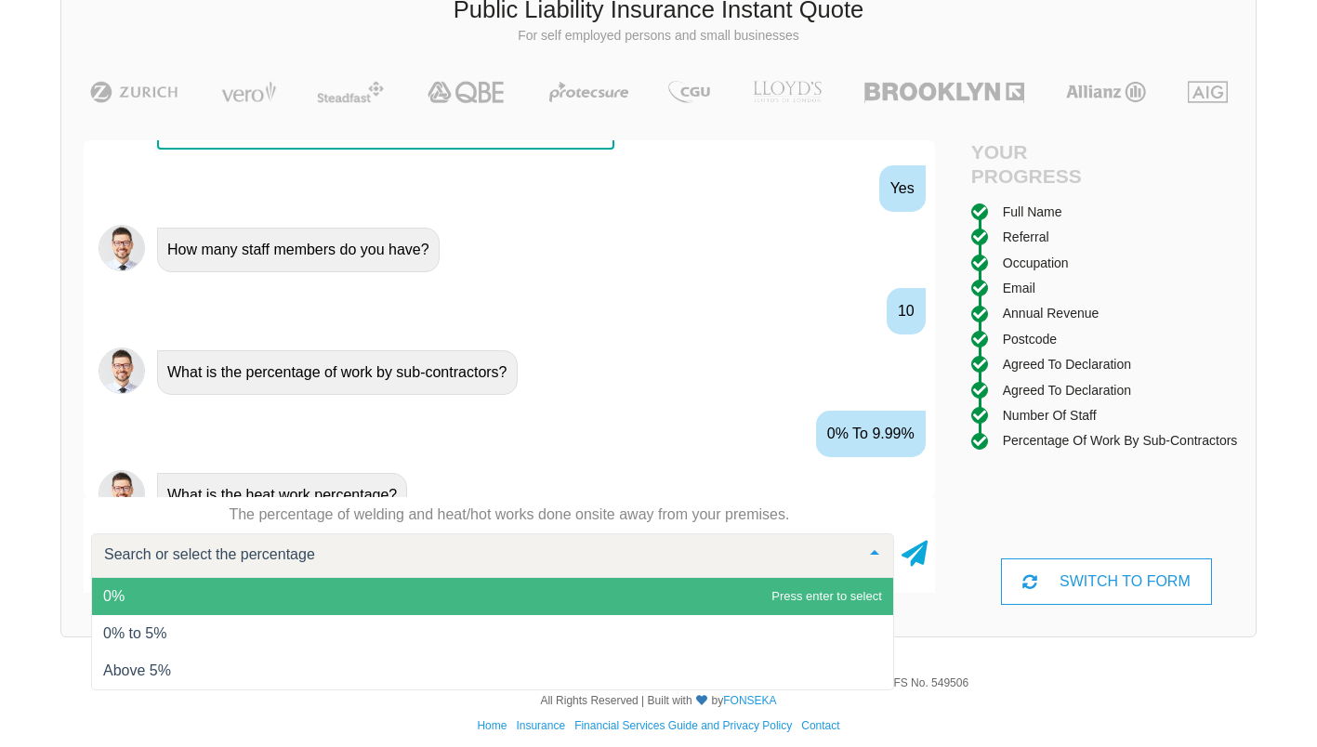
scroll to position [2308, 0]
click at [355, 601] on span "0%" at bounding box center [492, 596] width 801 height 37
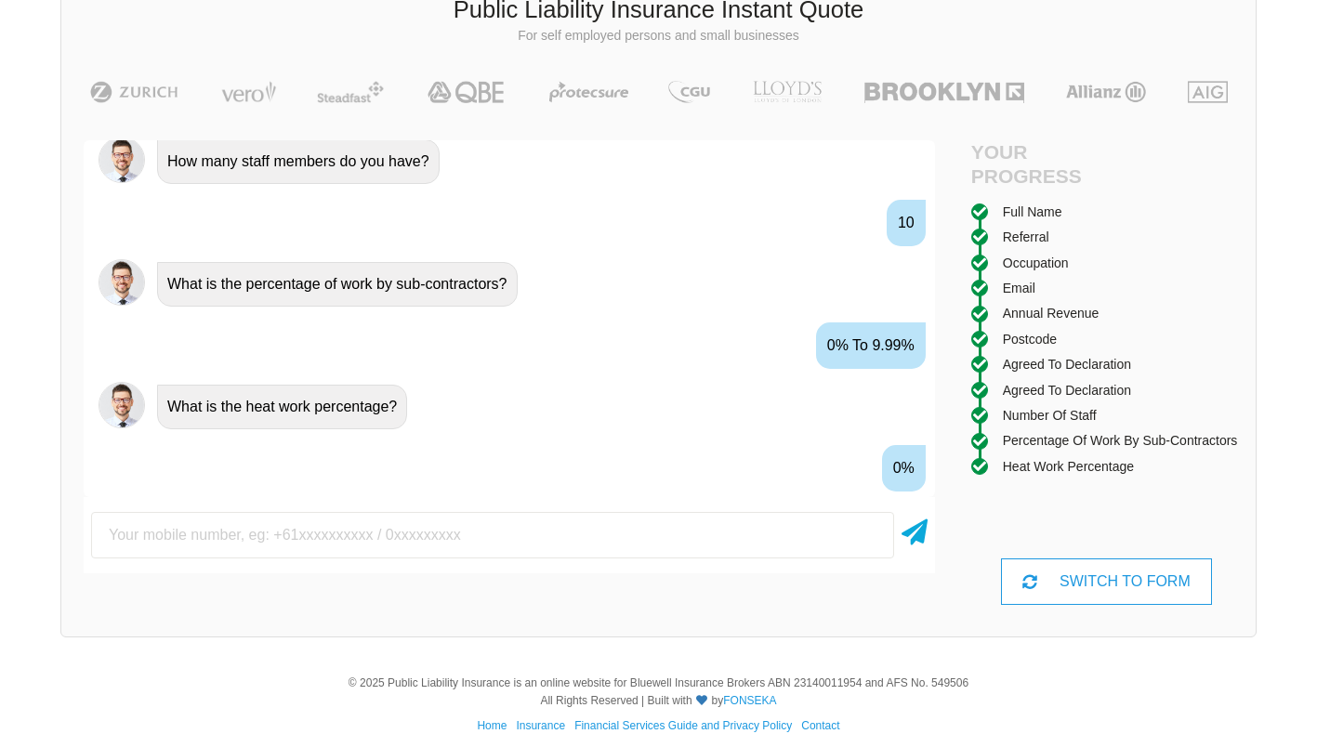
scroll to position [2431, 0]
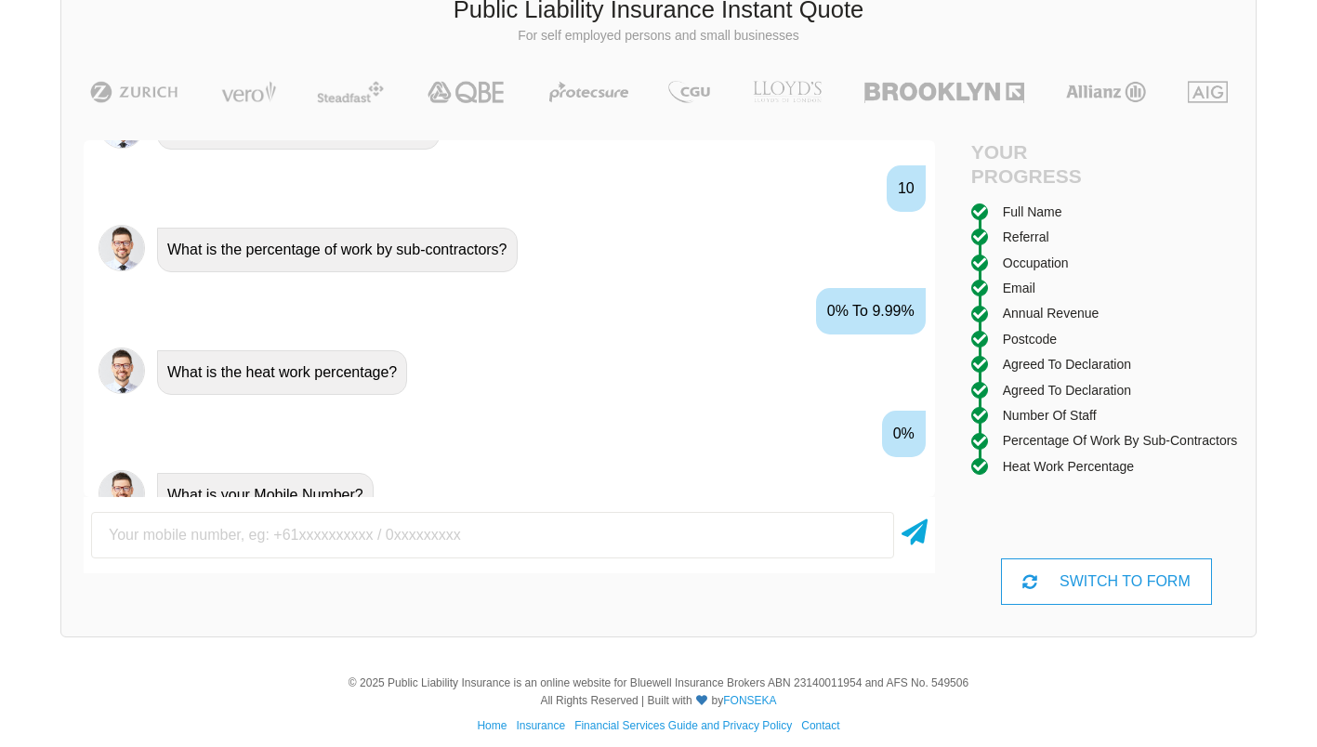
click at [355, 601] on div "Hi! What would you like to do? A Quote No problem, we can help with that, Do yo…" at bounding box center [509, 372] width 851 height 464
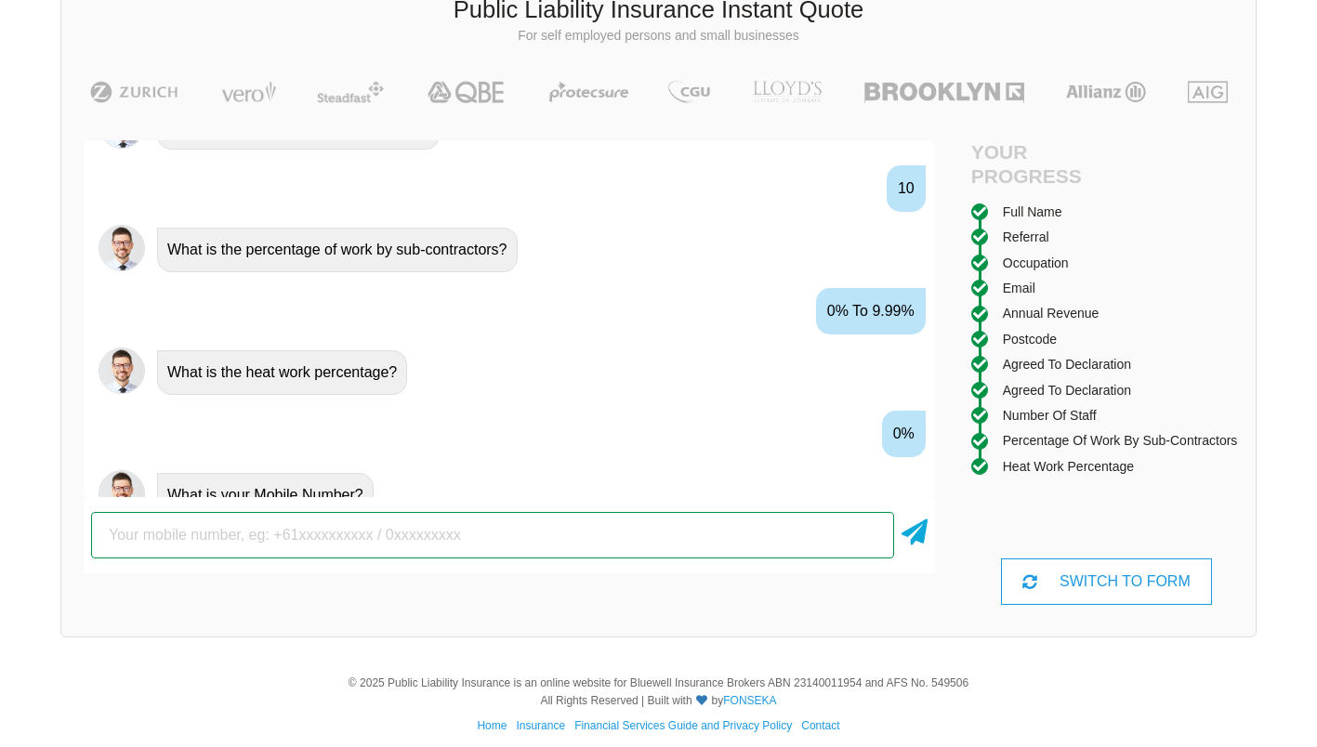
click at [351, 532] on input "text" at bounding box center [492, 535] width 803 height 46
type input "0425763526"
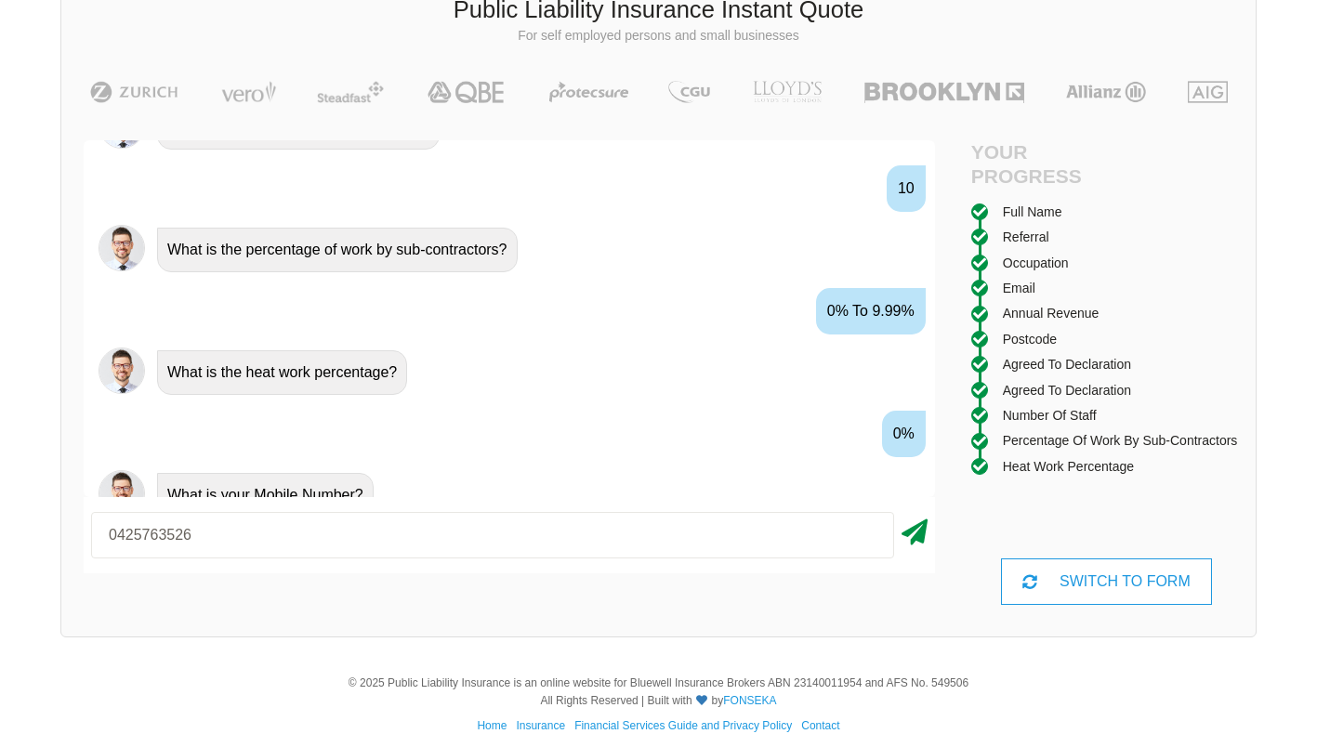
click at [910, 537] on icon at bounding box center [914, 528] width 26 height 33
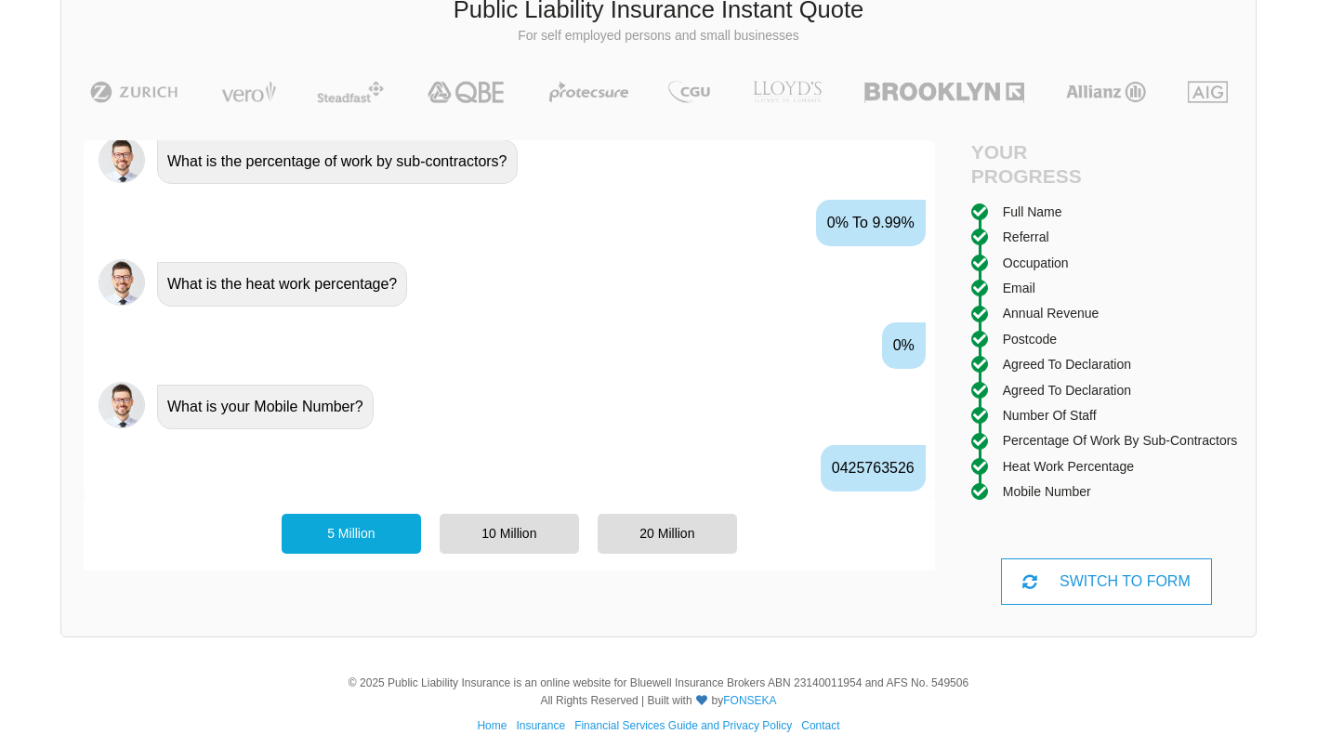
scroll to position [2553, 0]
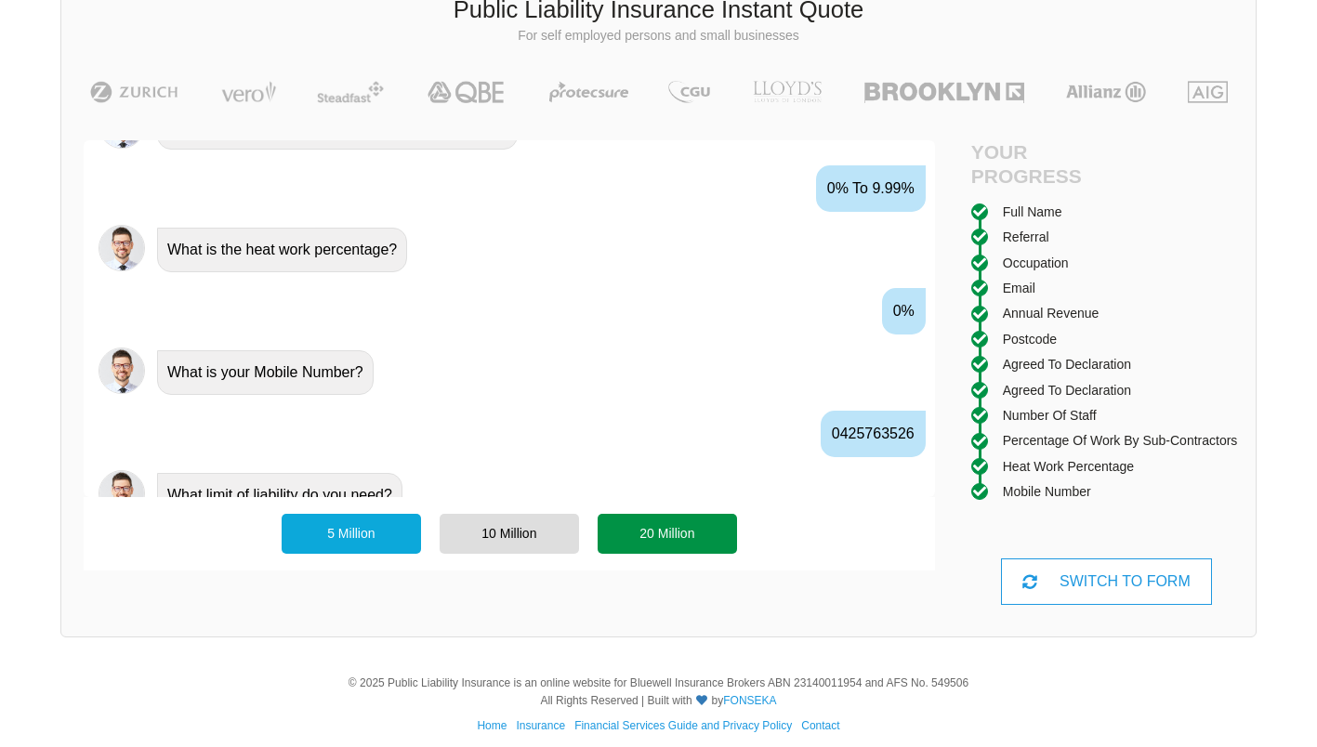
click at [666, 535] on div "20 Million" at bounding box center [666, 533] width 139 height 39
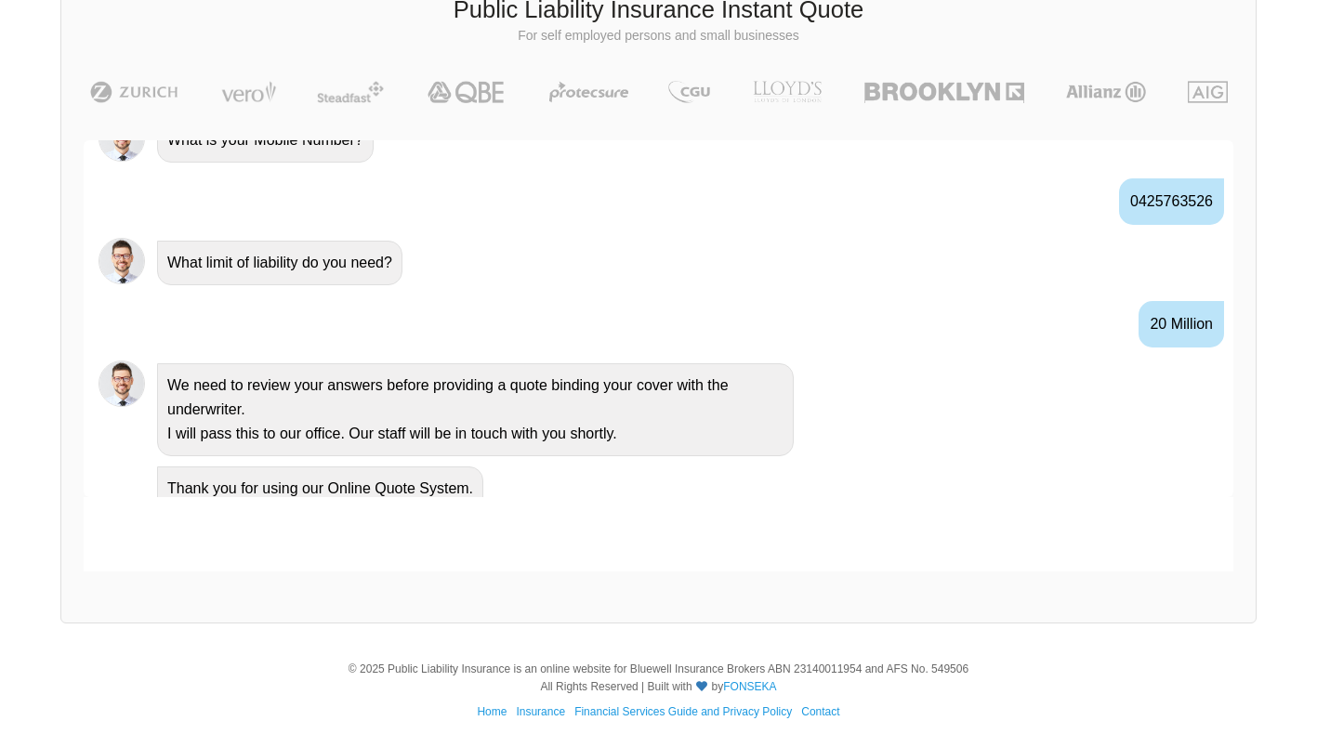
scroll to position [2576, 0]
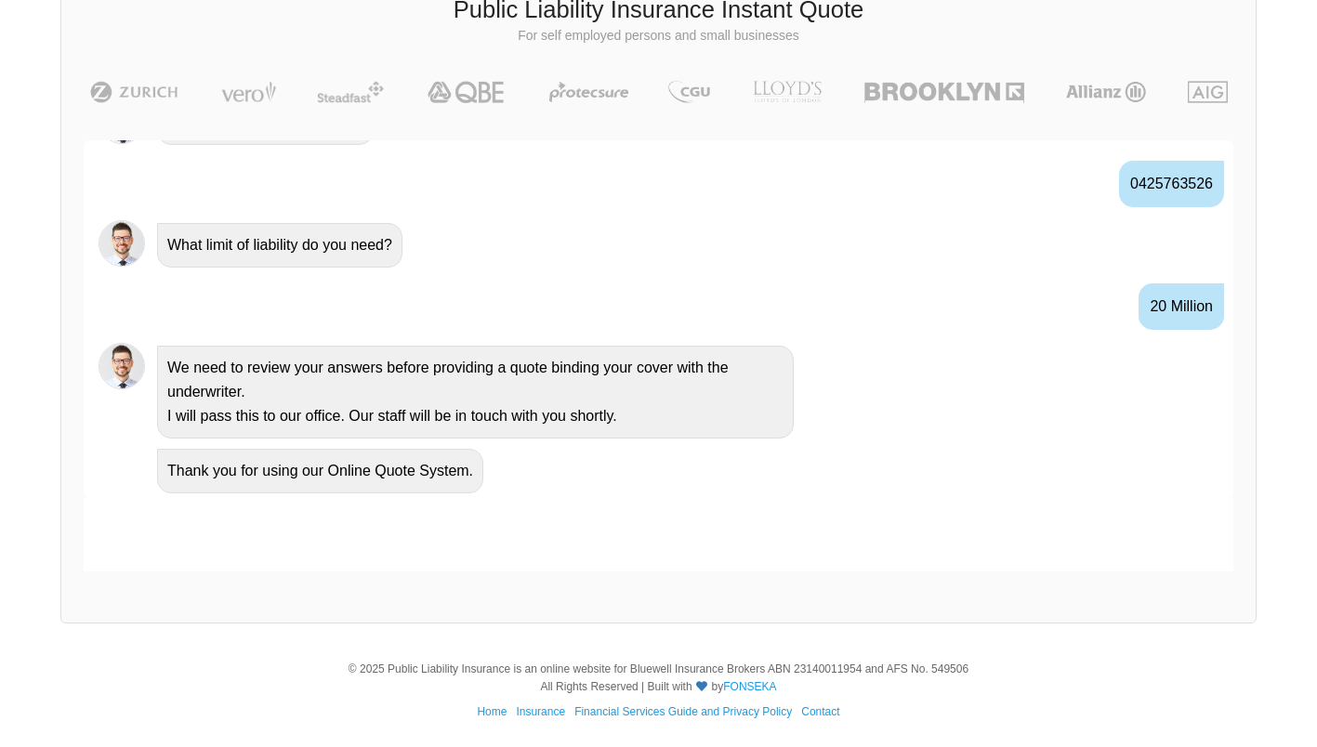
click at [888, 449] on div "Thank you for using our Online Quote System." at bounding box center [684, 469] width 1069 height 47
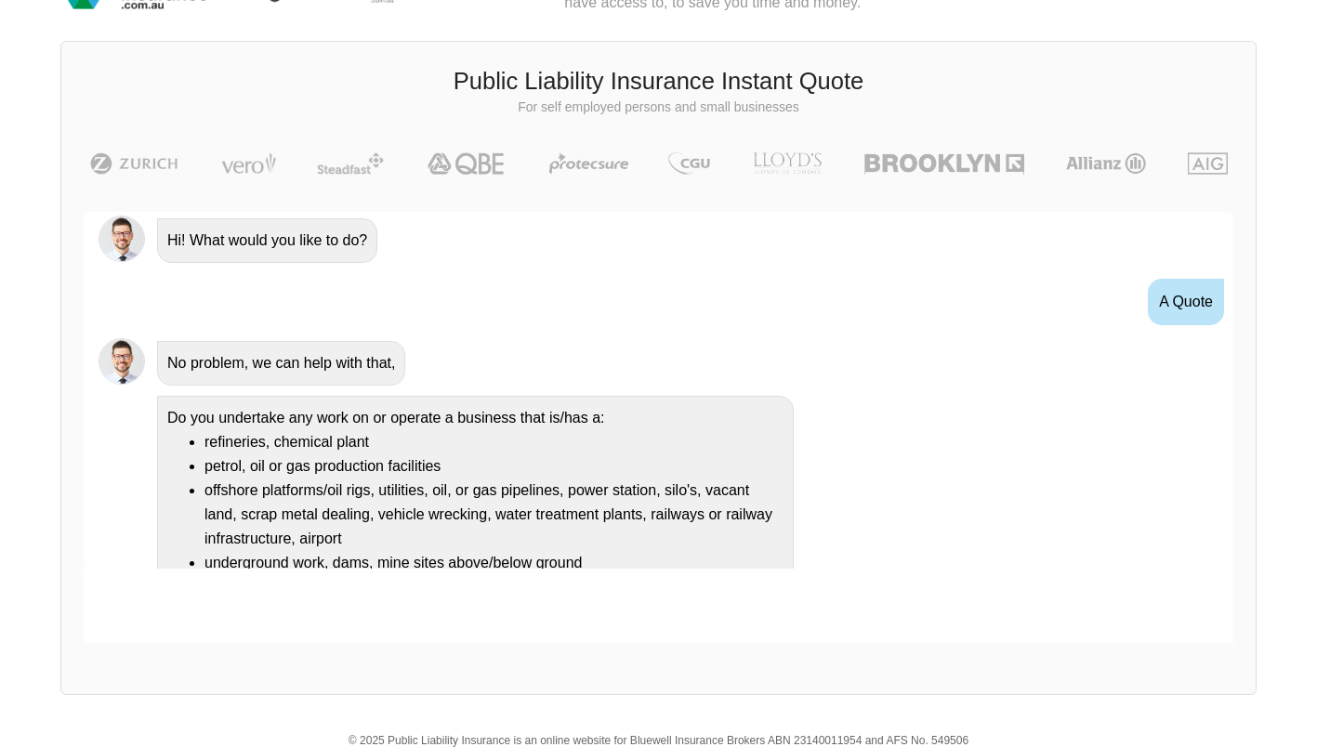
scroll to position [0, 0]
